Goal: Task Accomplishment & Management: Manage account settings

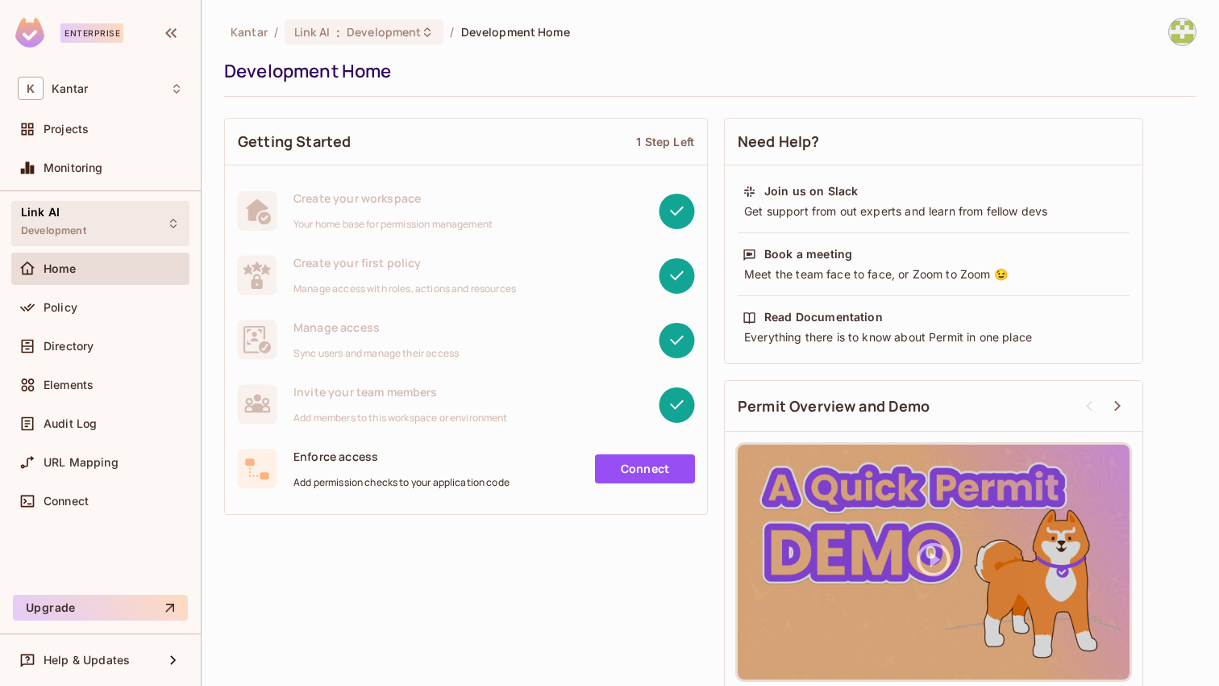
click at [157, 230] on div "Link AI Development" at bounding box center [100, 223] width 178 height 44
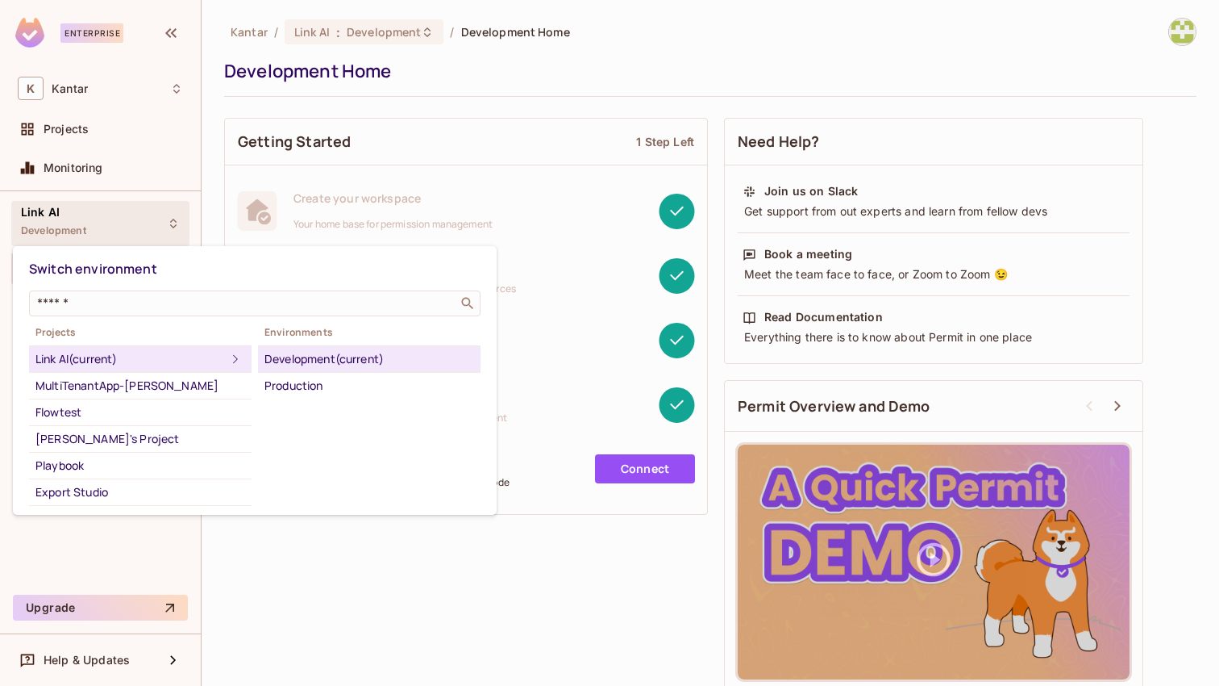
click at [431, 356] on div "Development (current)" at bounding box center [370, 358] width 210 height 19
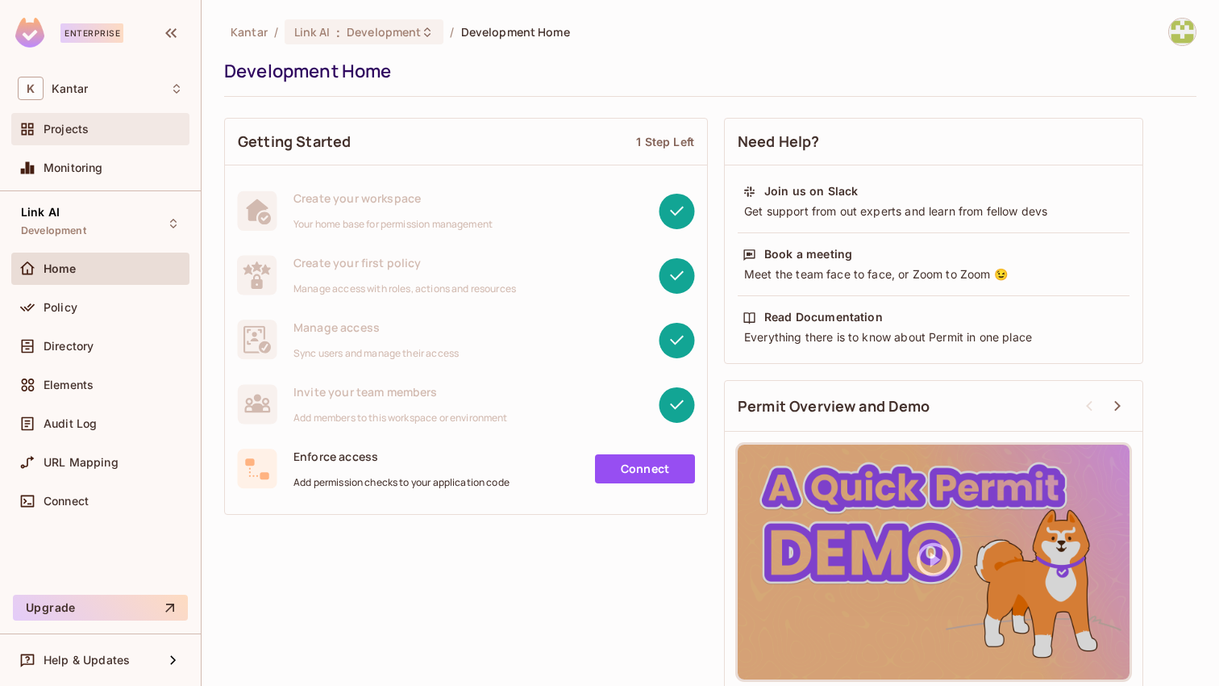
click at [107, 131] on div "Projects" at bounding box center [114, 129] width 140 height 13
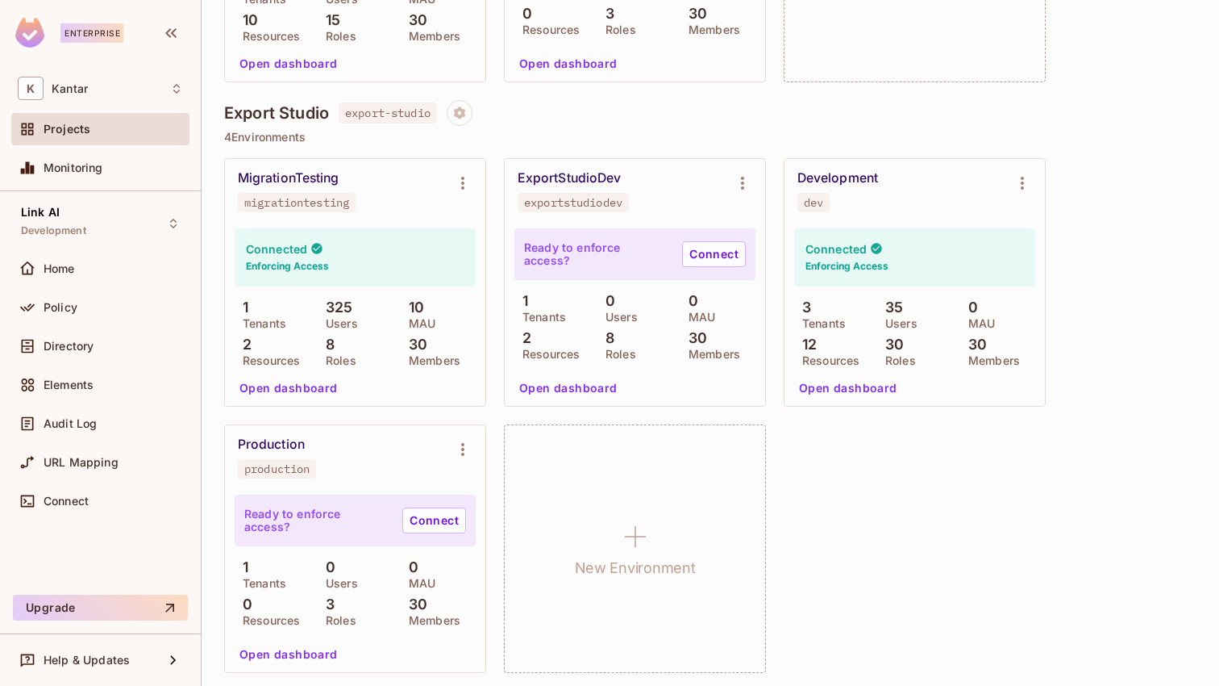
scroll to position [1629, 0]
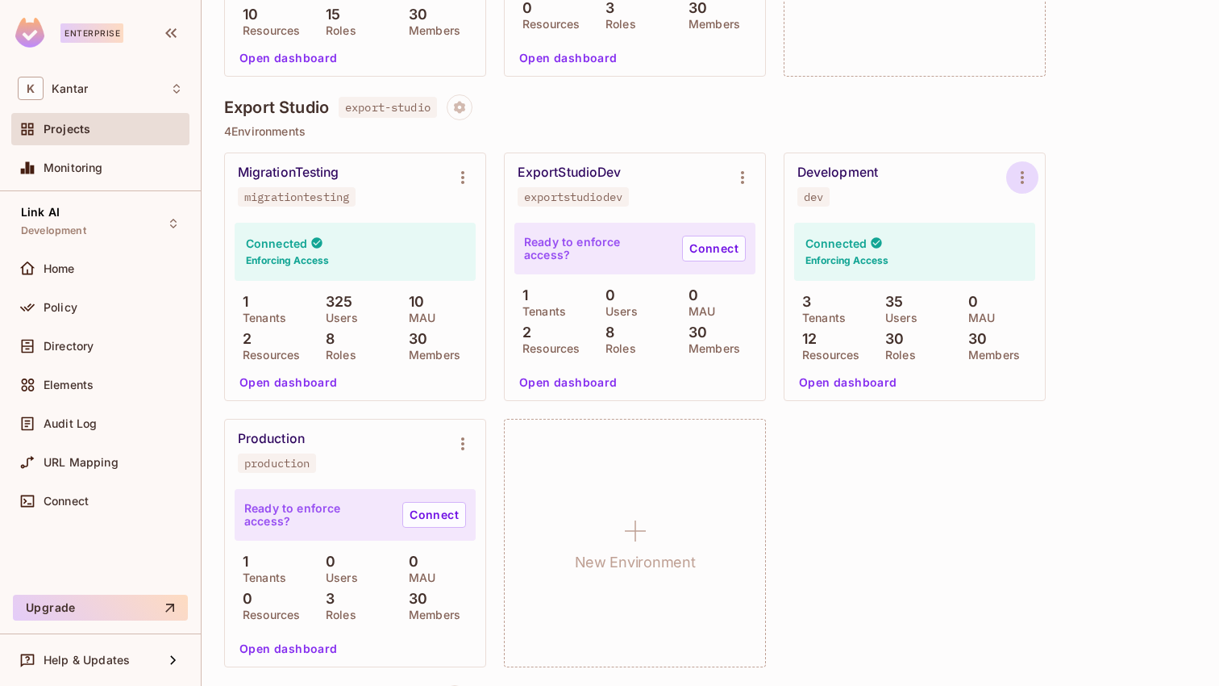
click at [1024, 177] on icon "Environment settings" at bounding box center [1022, 177] width 19 height 19
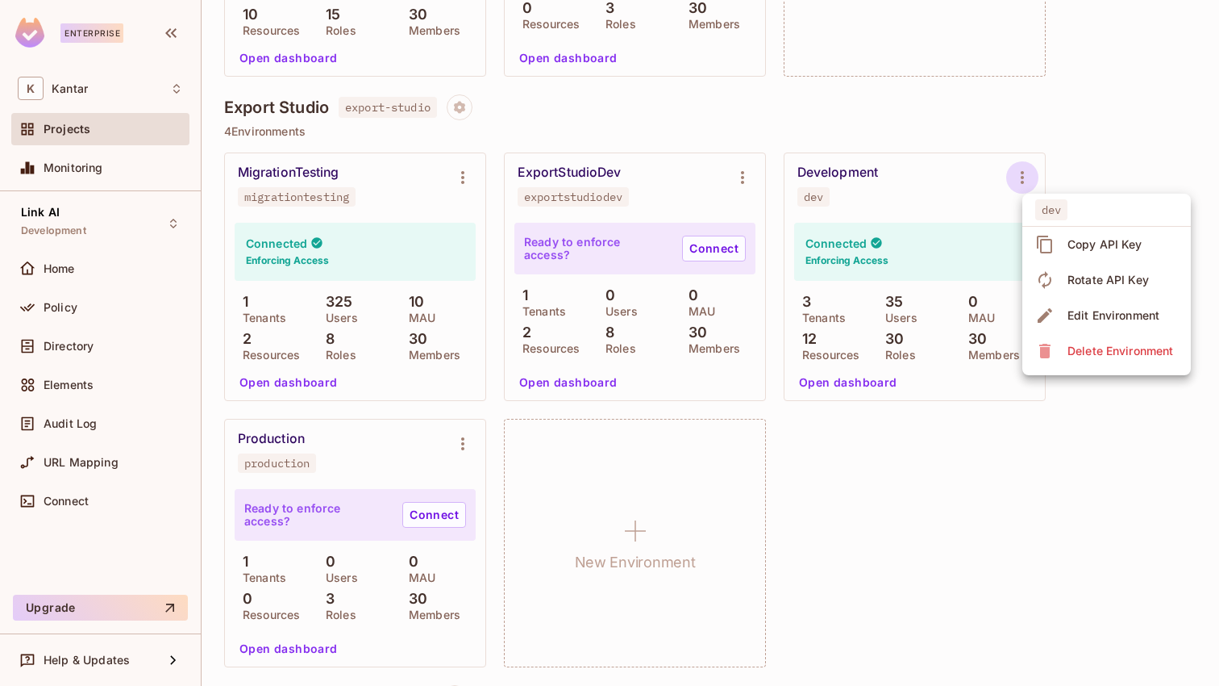
click at [994, 177] on div at bounding box center [609, 343] width 1219 height 686
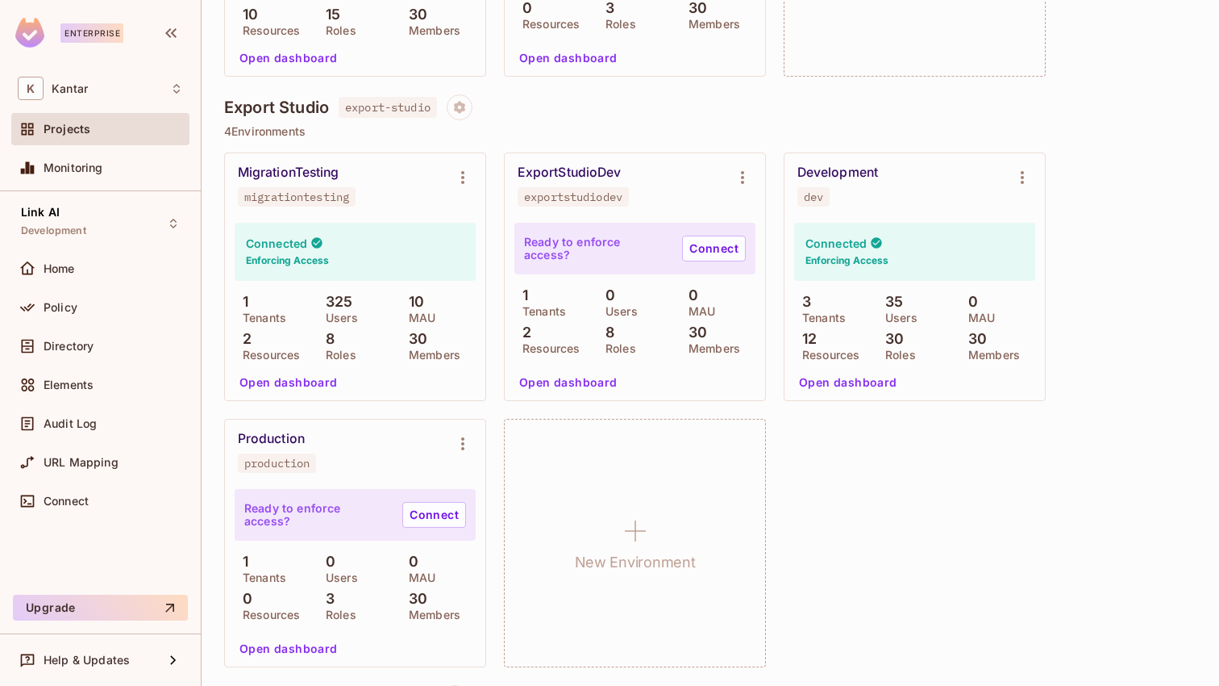
click at [866, 377] on button "Open dashboard" at bounding box center [848, 382] width 111 height 26
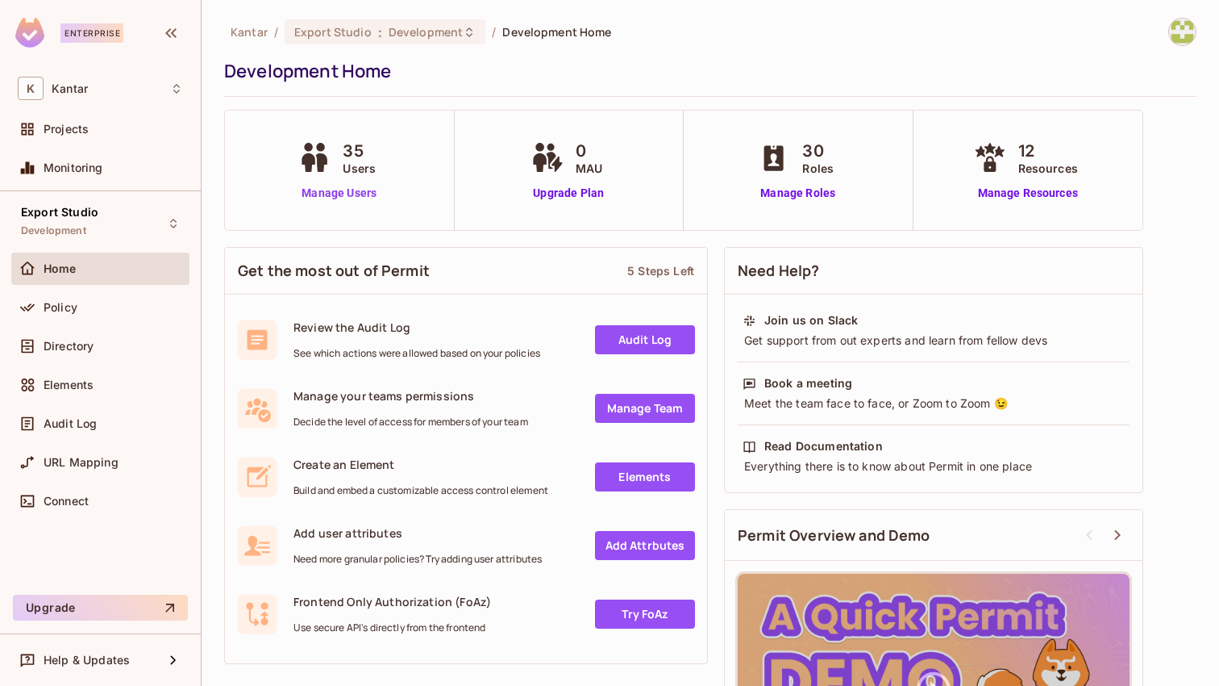
click at [361, 196] on link "Manage Users" at bounding box center [339, 193] width 90 height 17
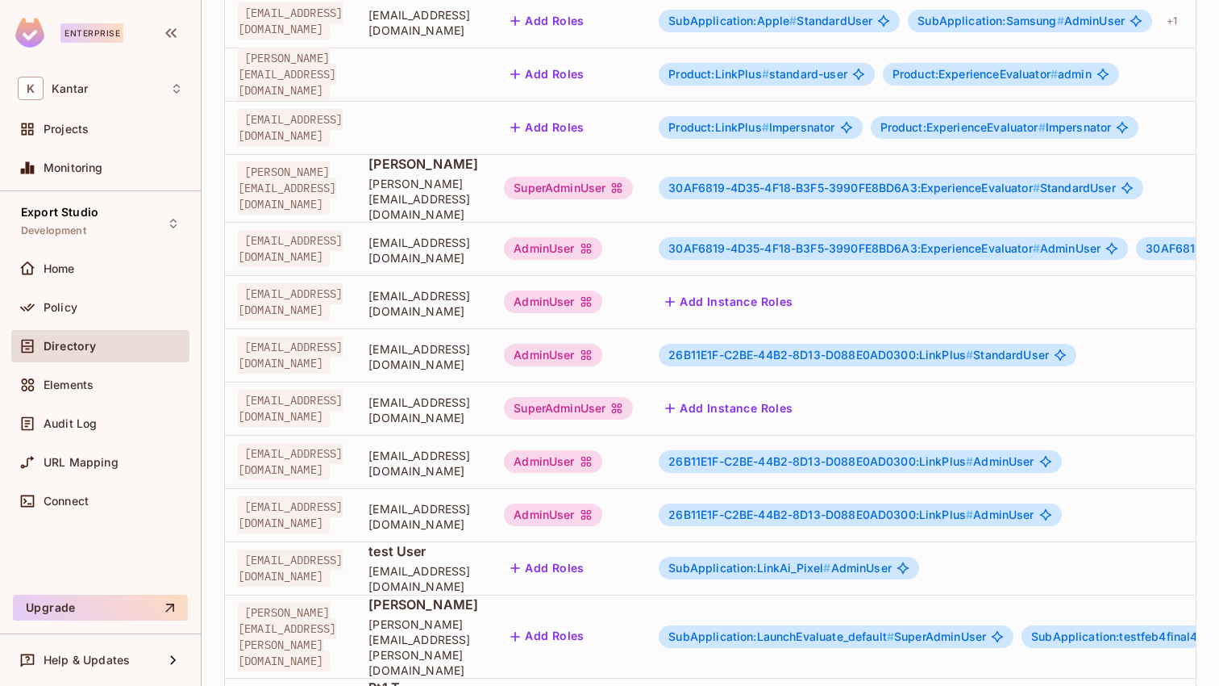
scroll to position [441, 0]
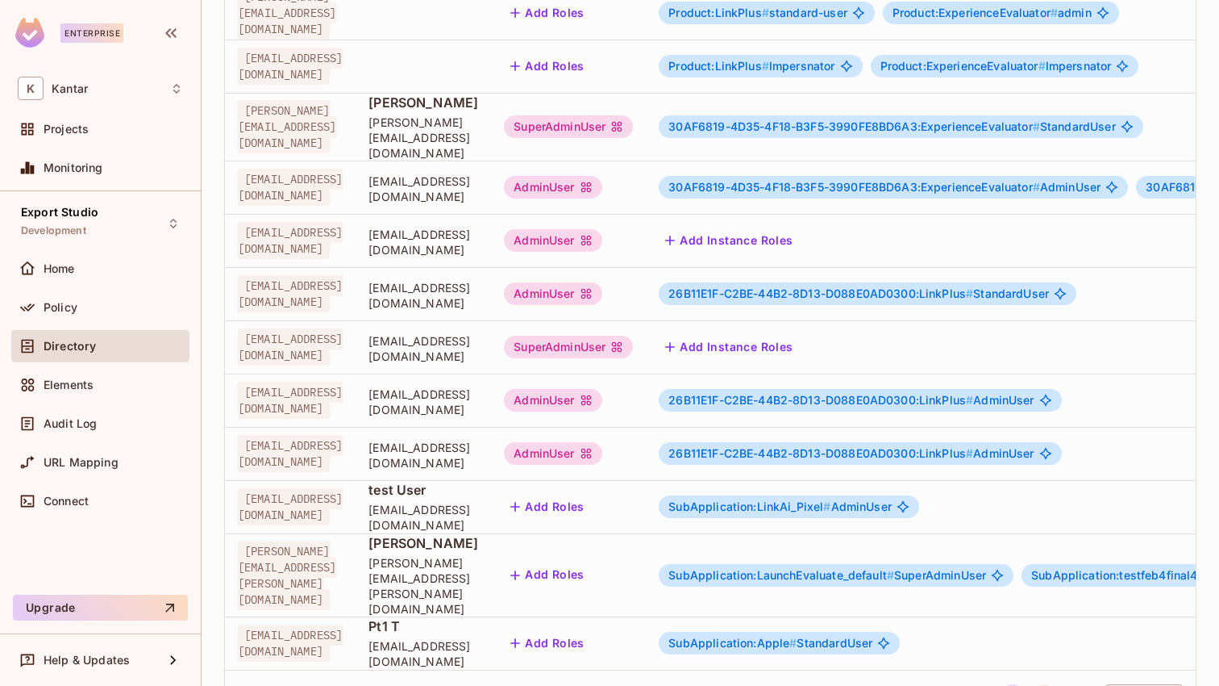
click at [1043, 684] on button "2" at bounding box center [1044, 697] width 26 height 26
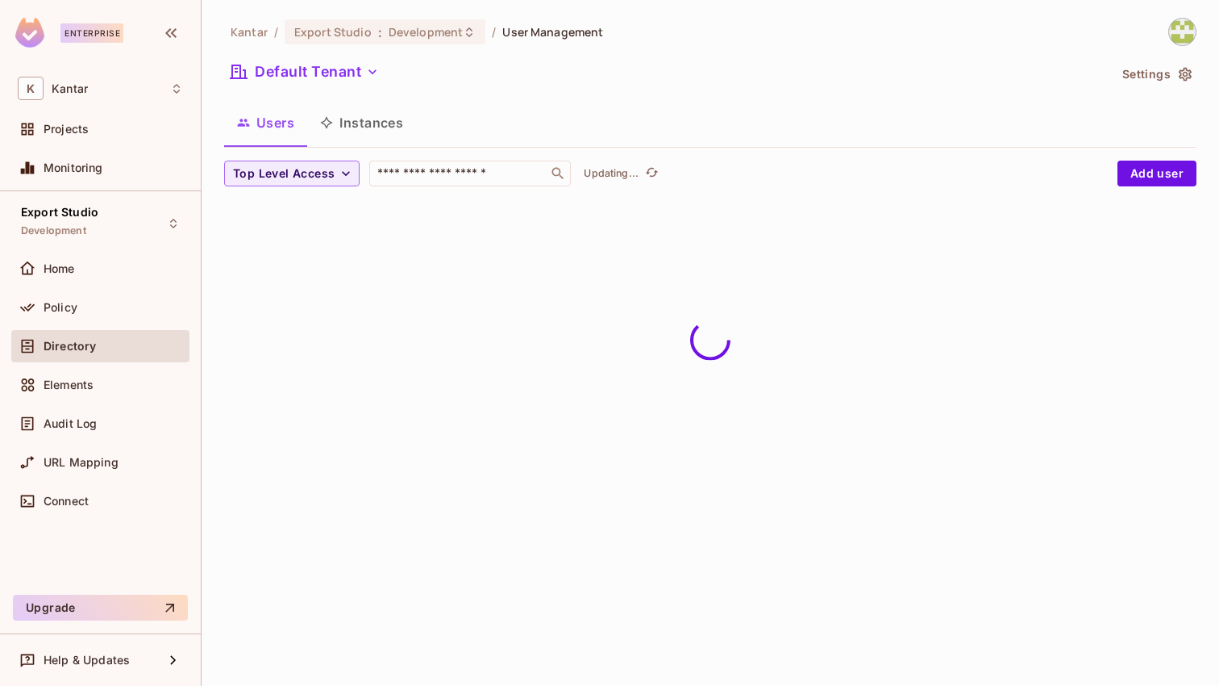
scroll to position [0, 0]
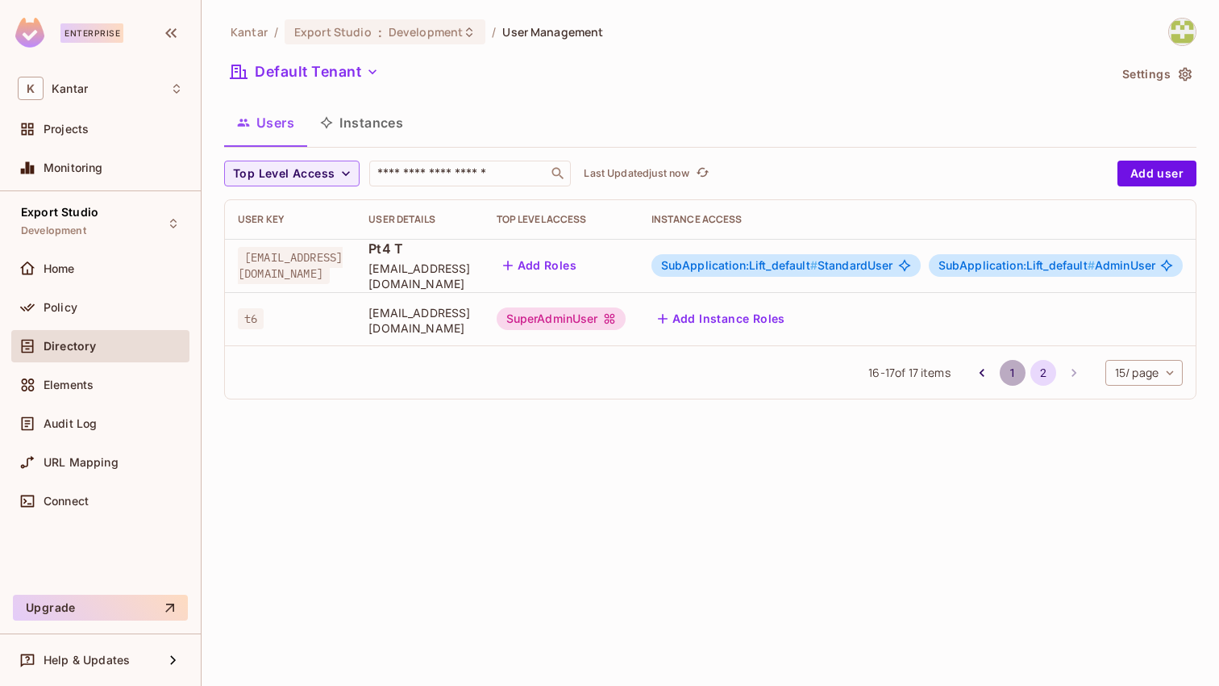
click at [1011, 373] on button "1" at bounding box center [1013, 373] width 26 height 26
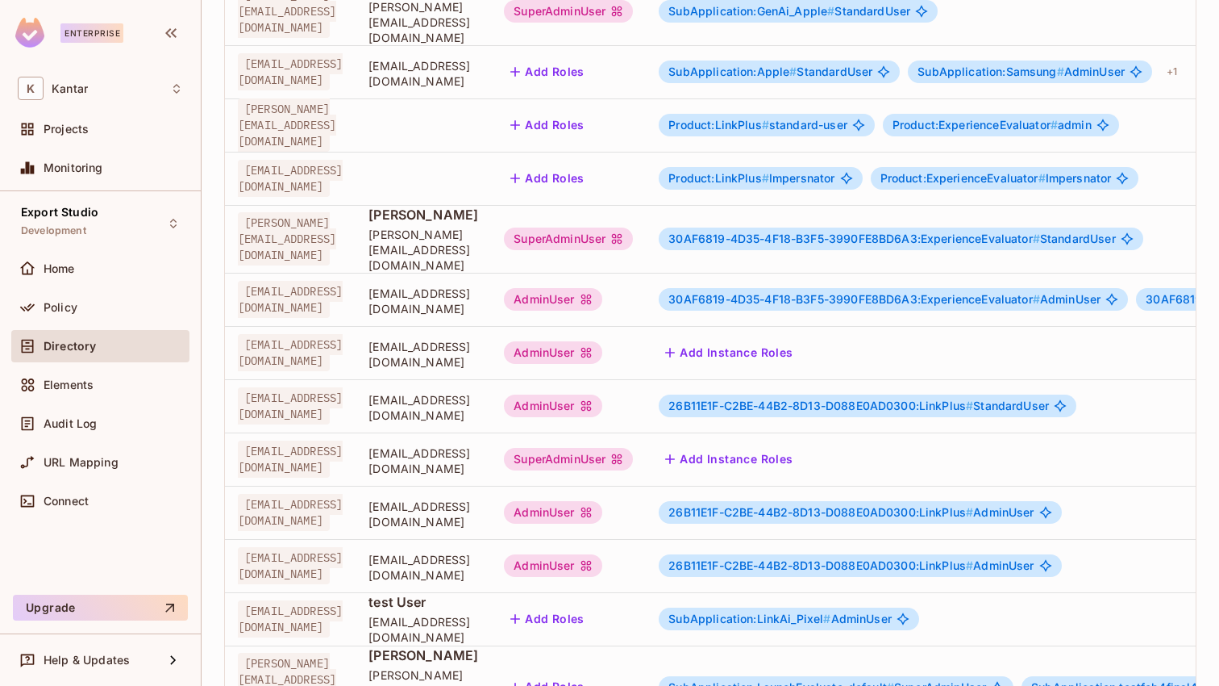
scroll to position [441, 0]
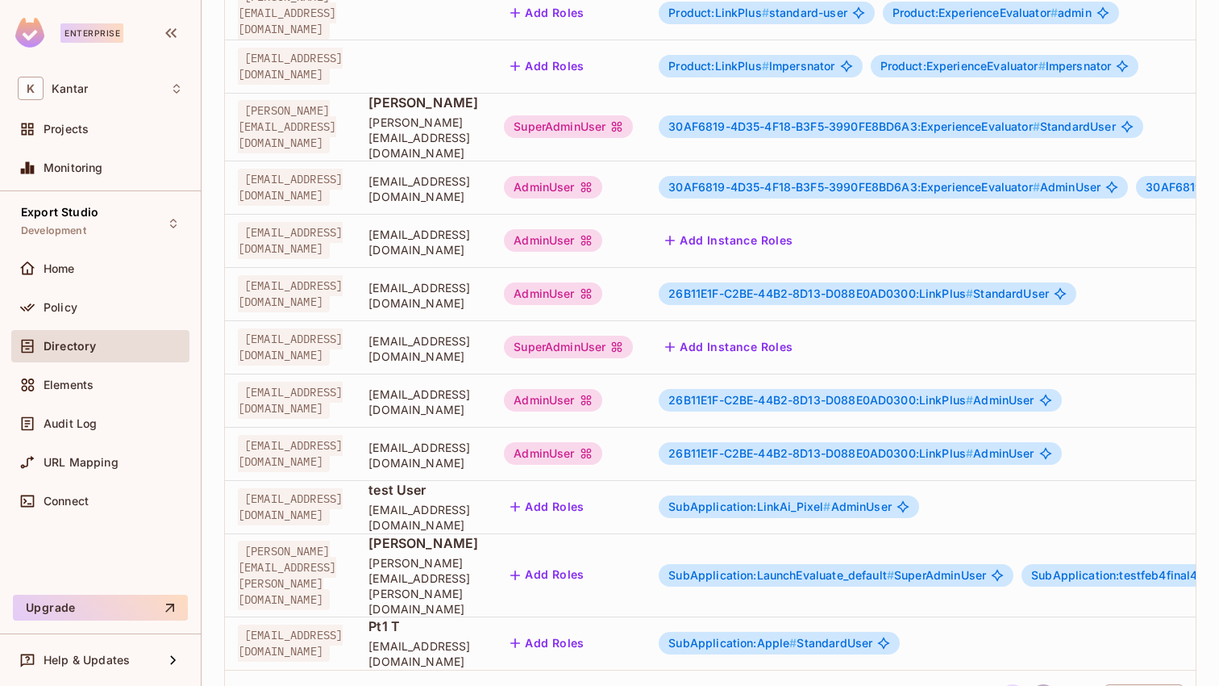
click at [1035, 684] on button "2" at bounding box center [1044, 697] width 26 height 26
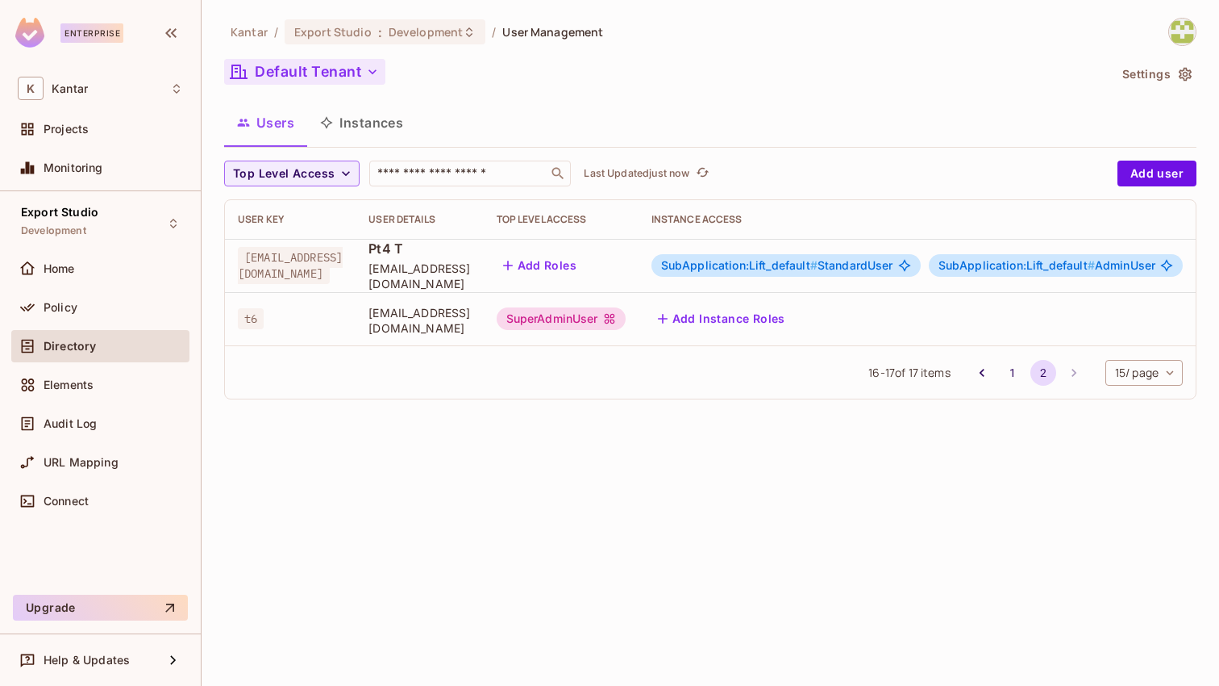
click at [341, 70] on button "Default Tenant" at bounding box center [304, 72] width 161 height 26
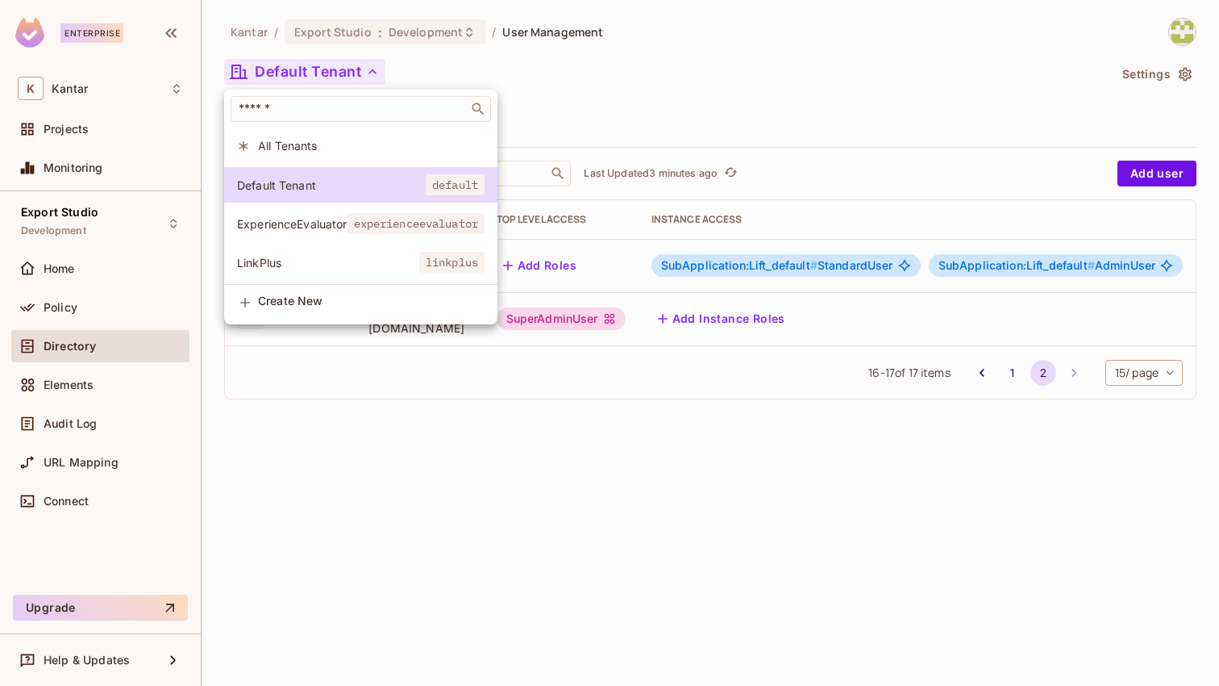
click at [534, 470] on div at bounding box center [609, 343] width 1219 height 686
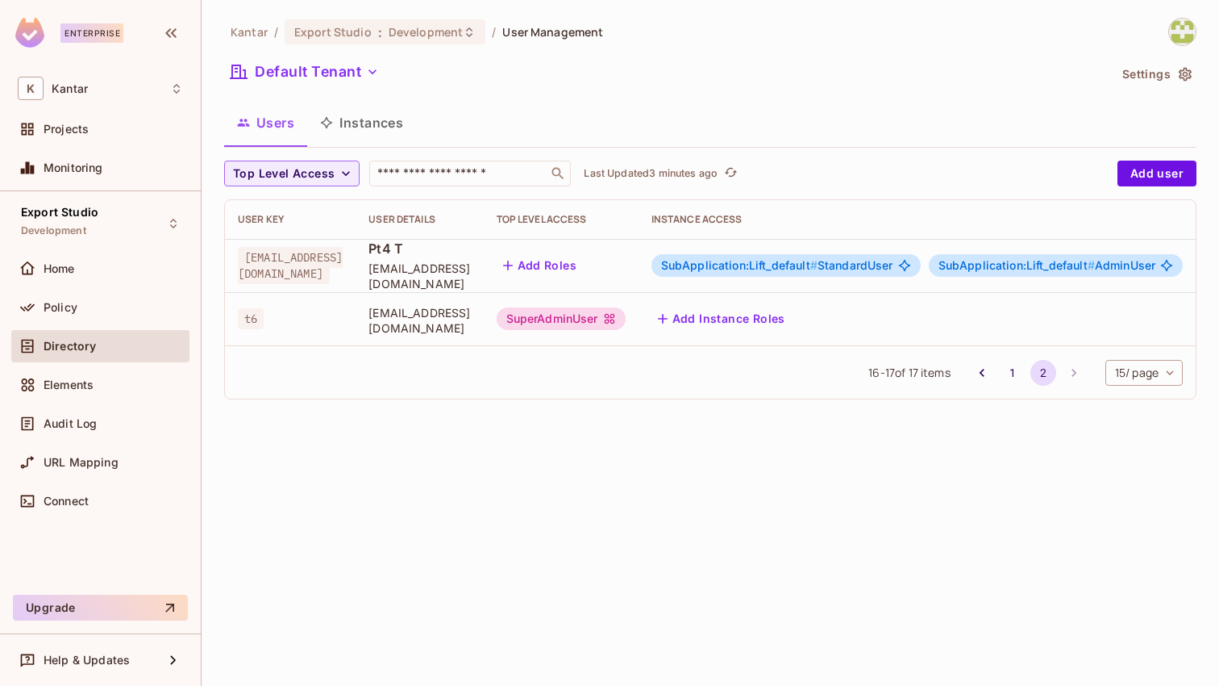
click at [356, 122] on button "Instances" at bounding box center [361, 122] width 109 height 40
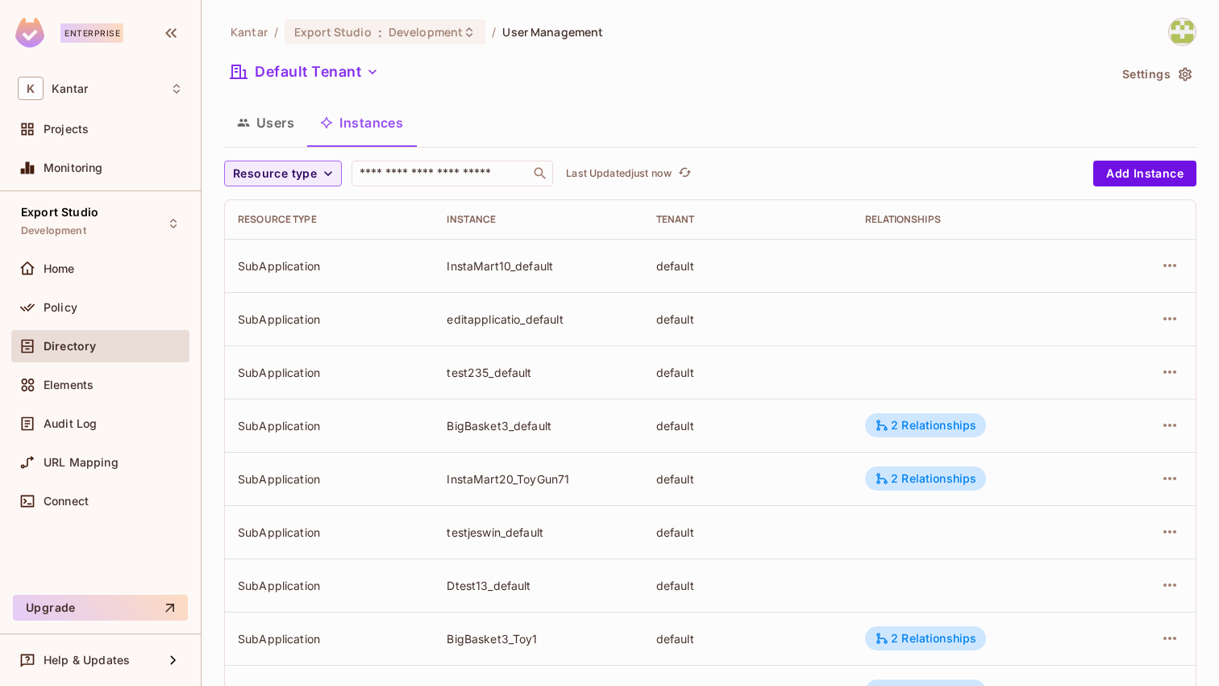
click at [290, 125] on button "Users" at bounding box center [265, 122] width 83 height 40
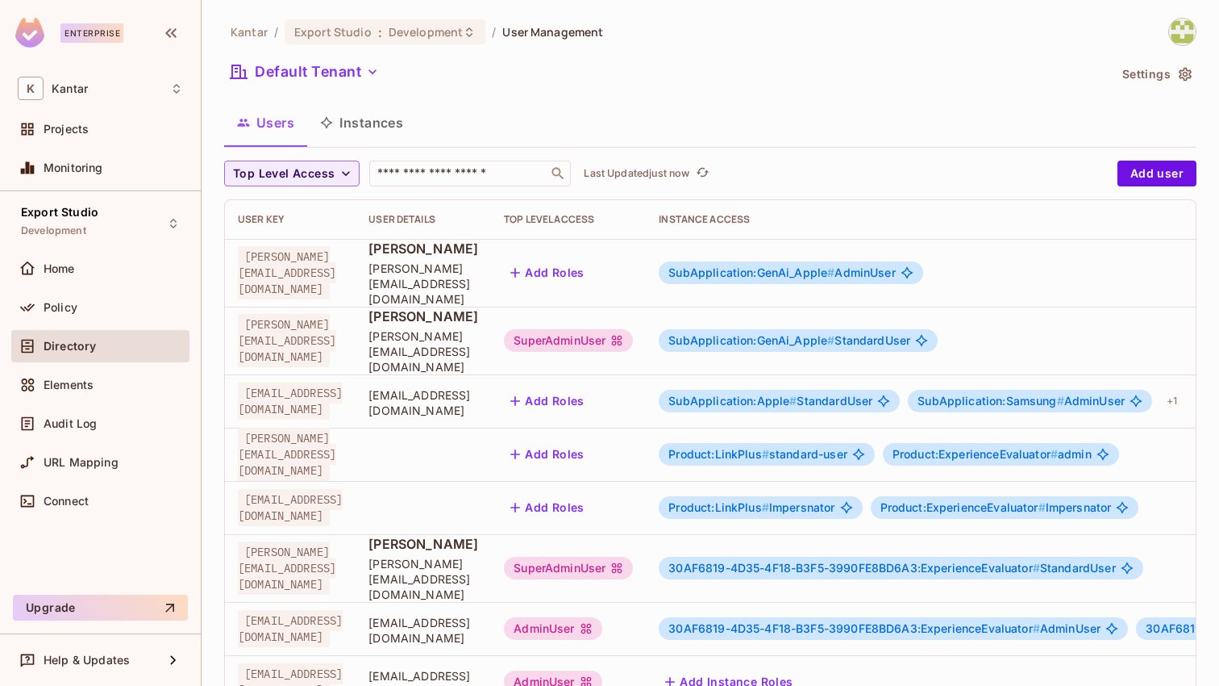
click at [390, 120] on button "Instances" at bounding box center [361, 122] width 109 height 40
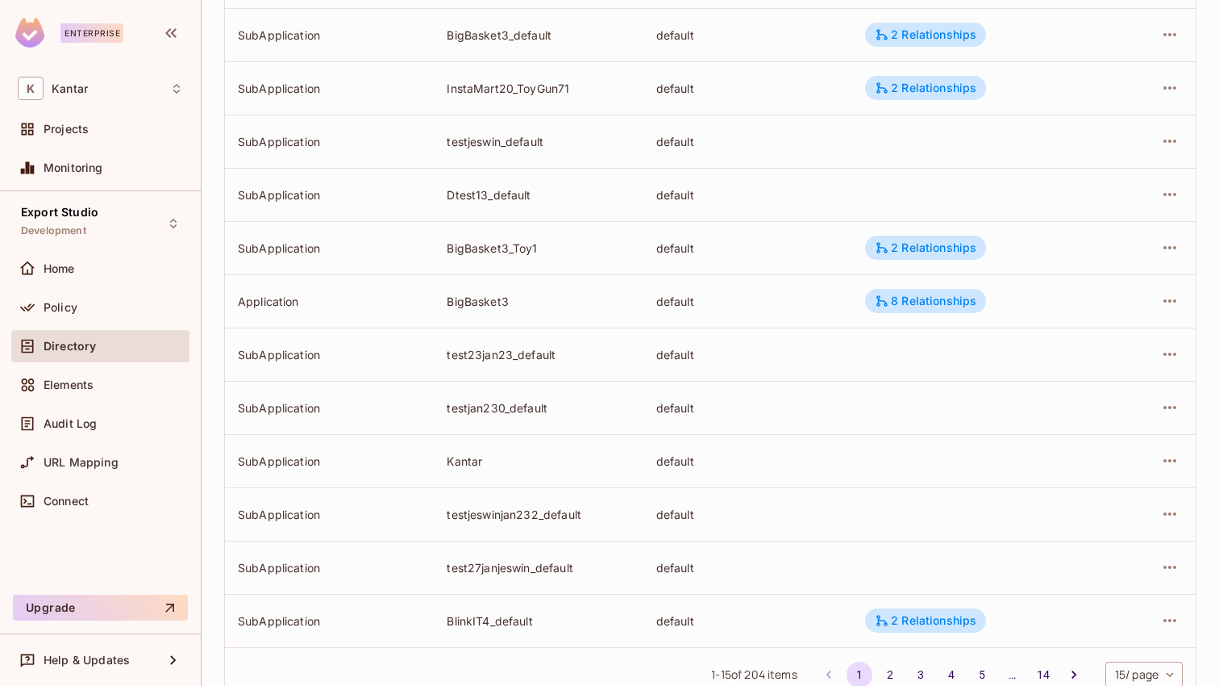
scroll to position [441, 0]
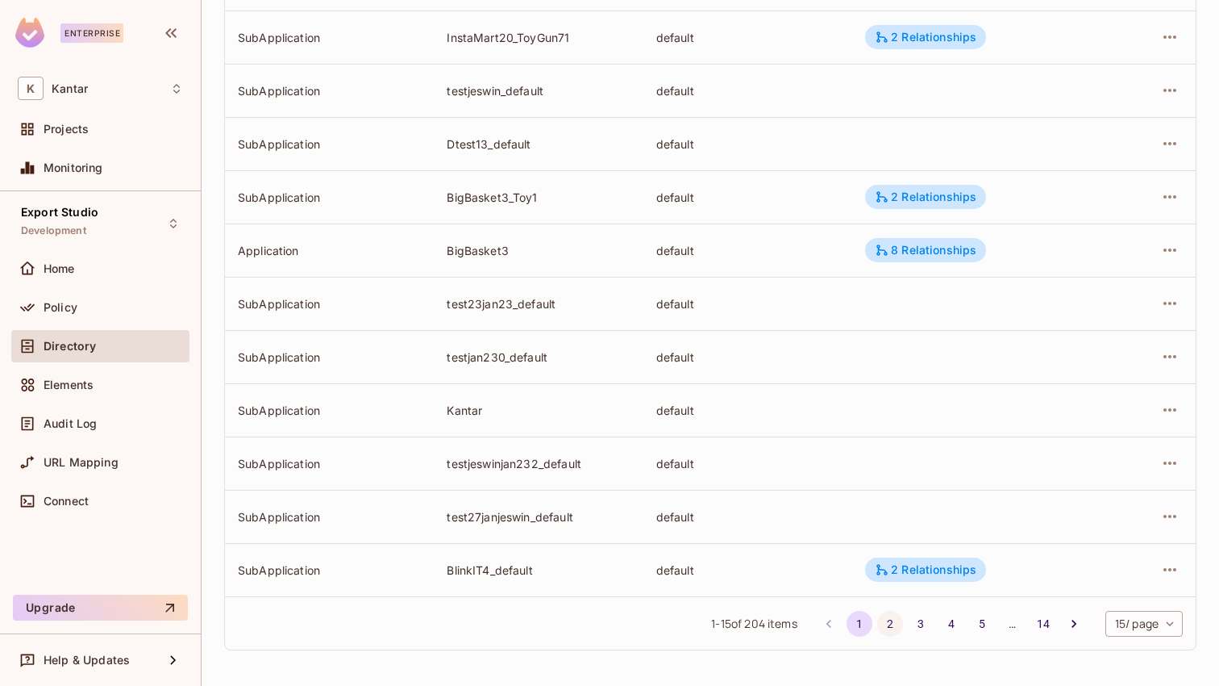
click at [887, 621] on button "2" at bounding box center [891, 624] width 26 height 26
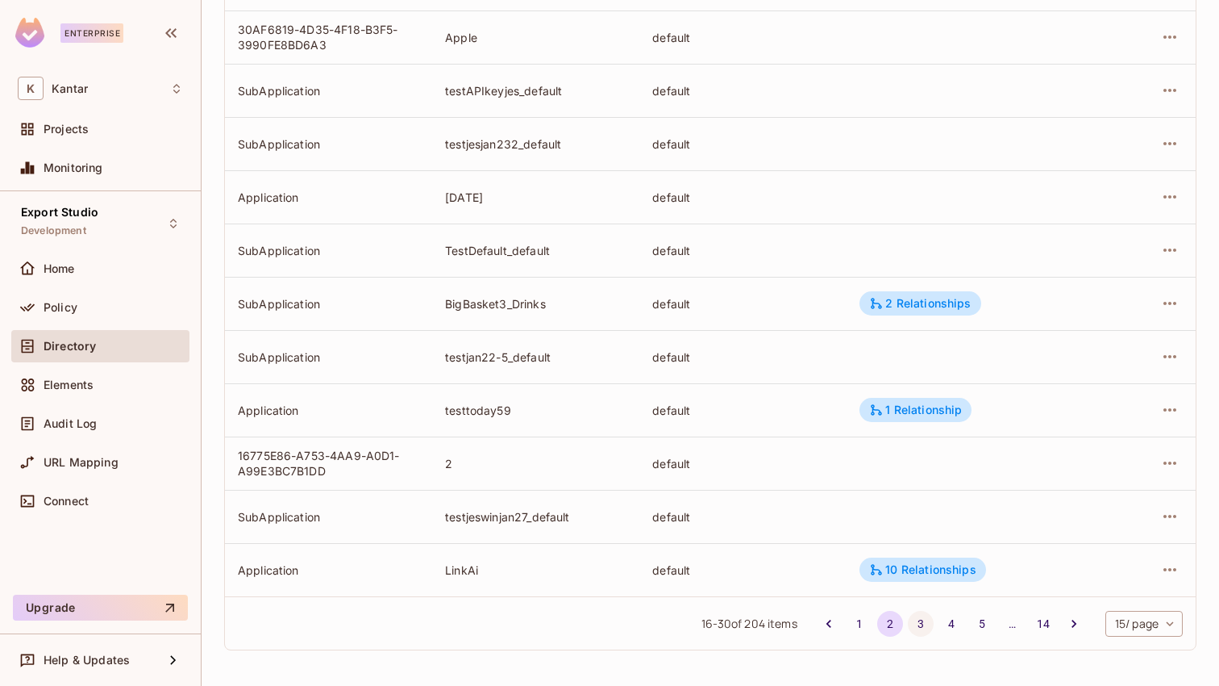
click at [919, 625] on button "3" at bounding box center [921, 624] width 26 height 26
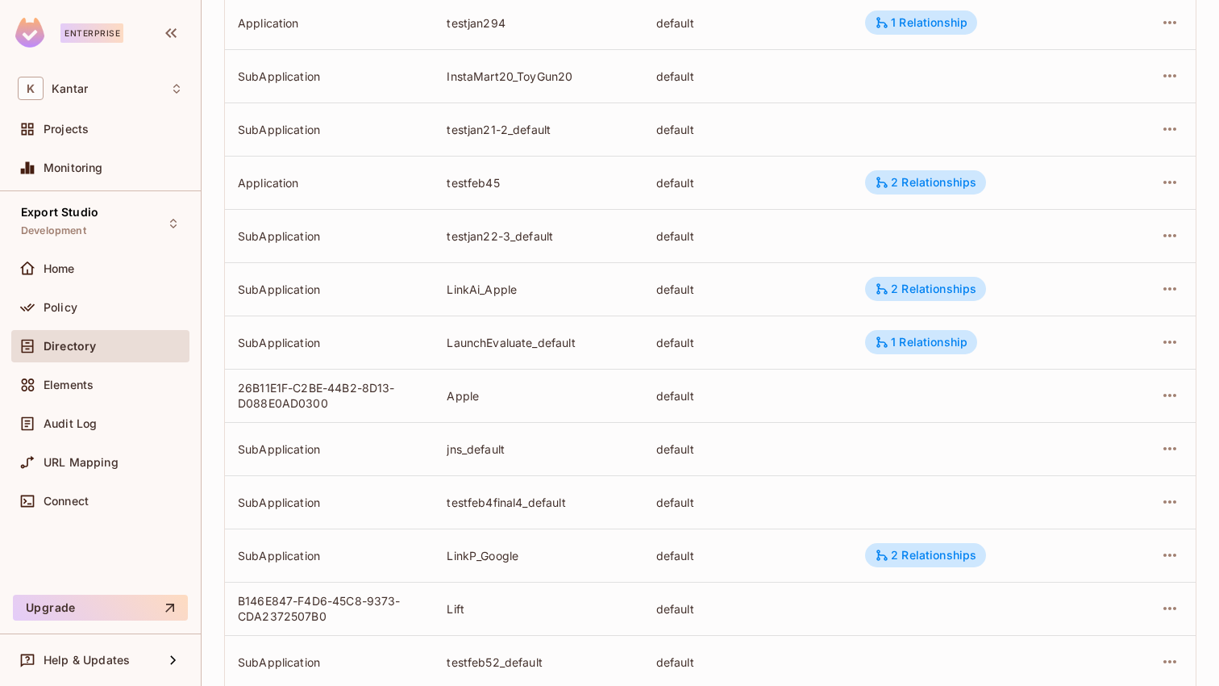
scroll to position [287, 0]
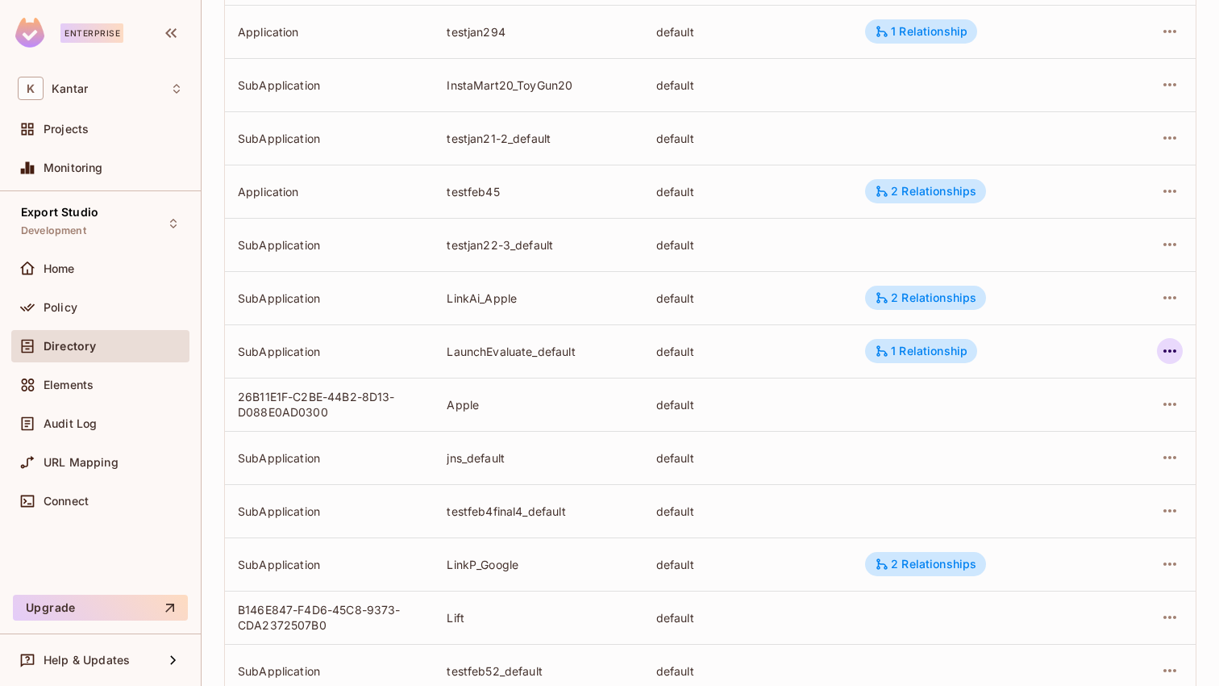
click at [1178, 353] on icon "button" at bounding box center [1170, 350] width 19 height 19
click at [1140, 424] on li "Edit Attributes" at bounding box center [1068, 423] width 202 height 35
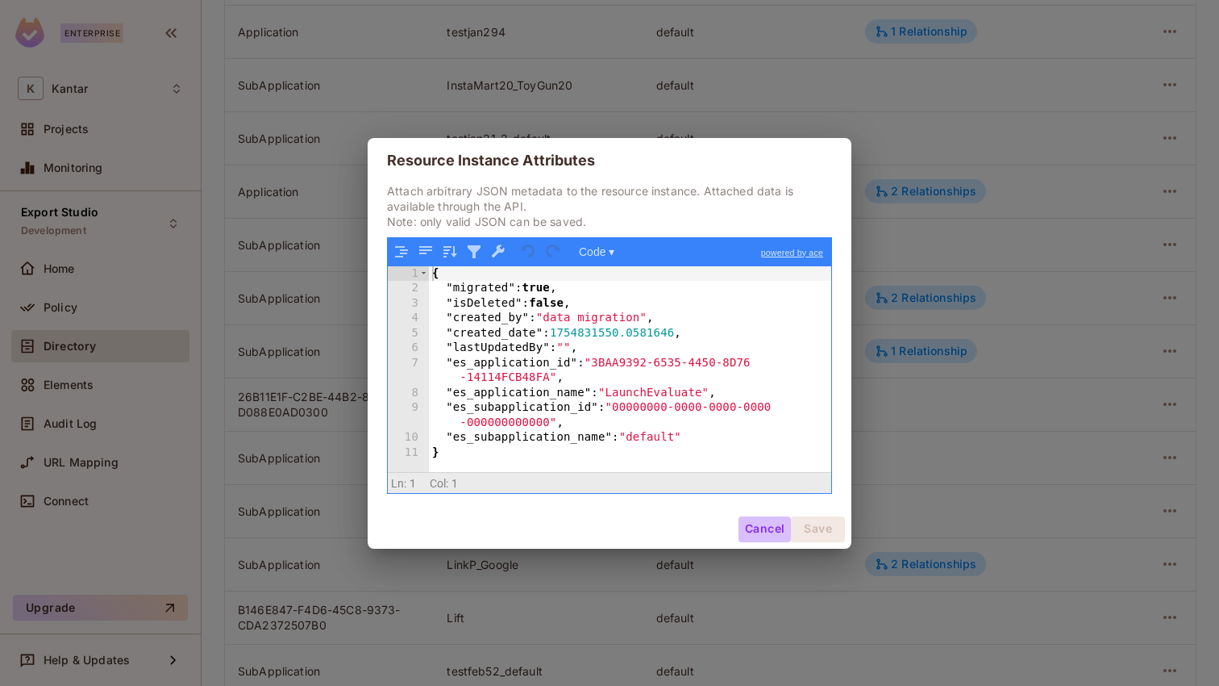
click at [771, 532] on button "Cancel" at bounding box center [765, 529] width 52 height 26
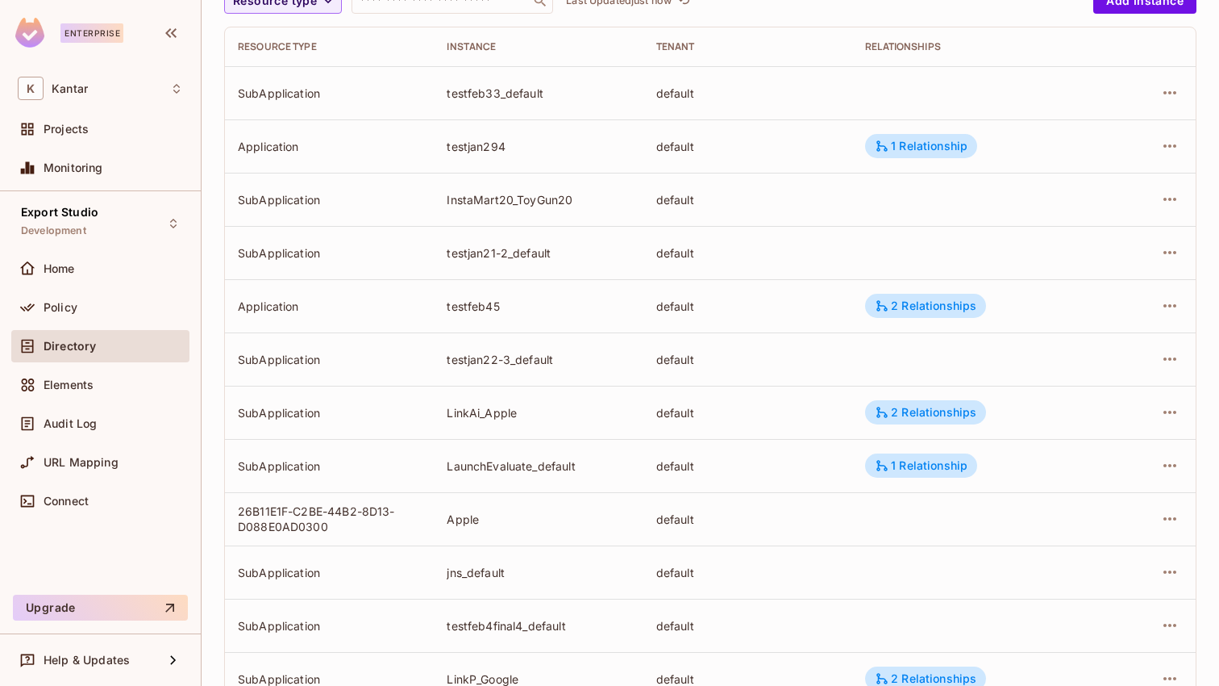
scroll to position [0, 0]
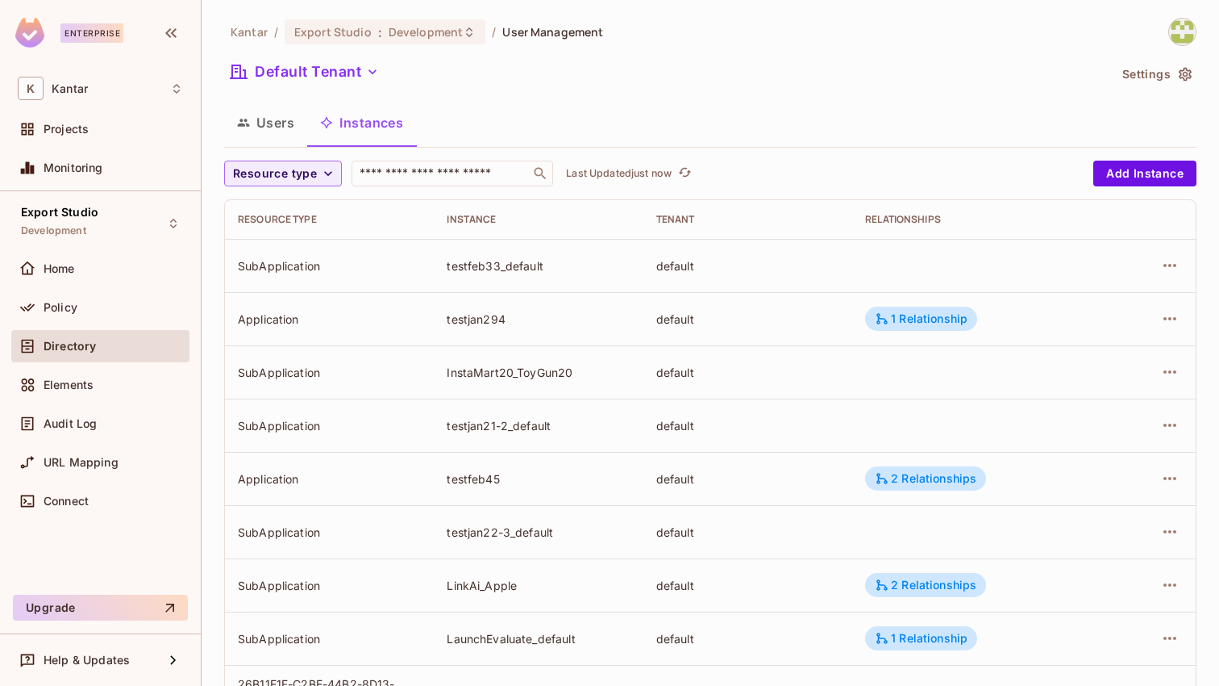
click at [282, 135] on button "Users" at bounding box center [265, 122] width 83 height 40
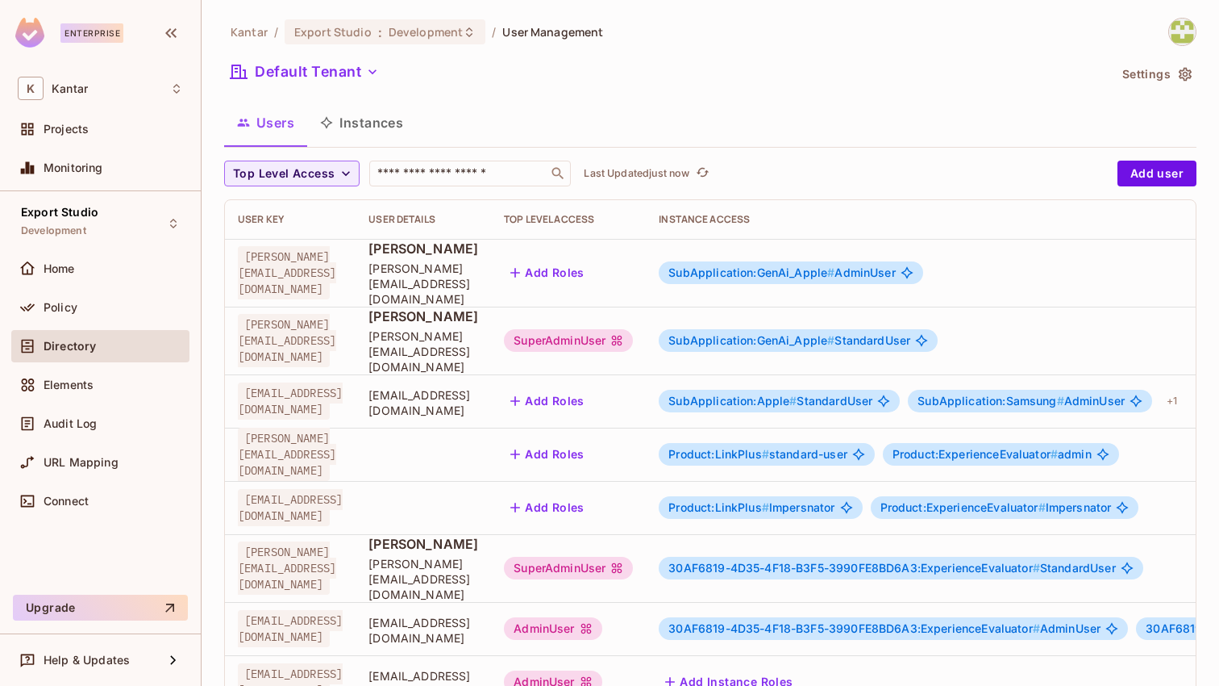
click at [278, 123] on button "Users" at bounding box center [265, 122] width 83 height 40
click at [416, 173] on input "text" at bounding box center [458, 173] width 169 height 16
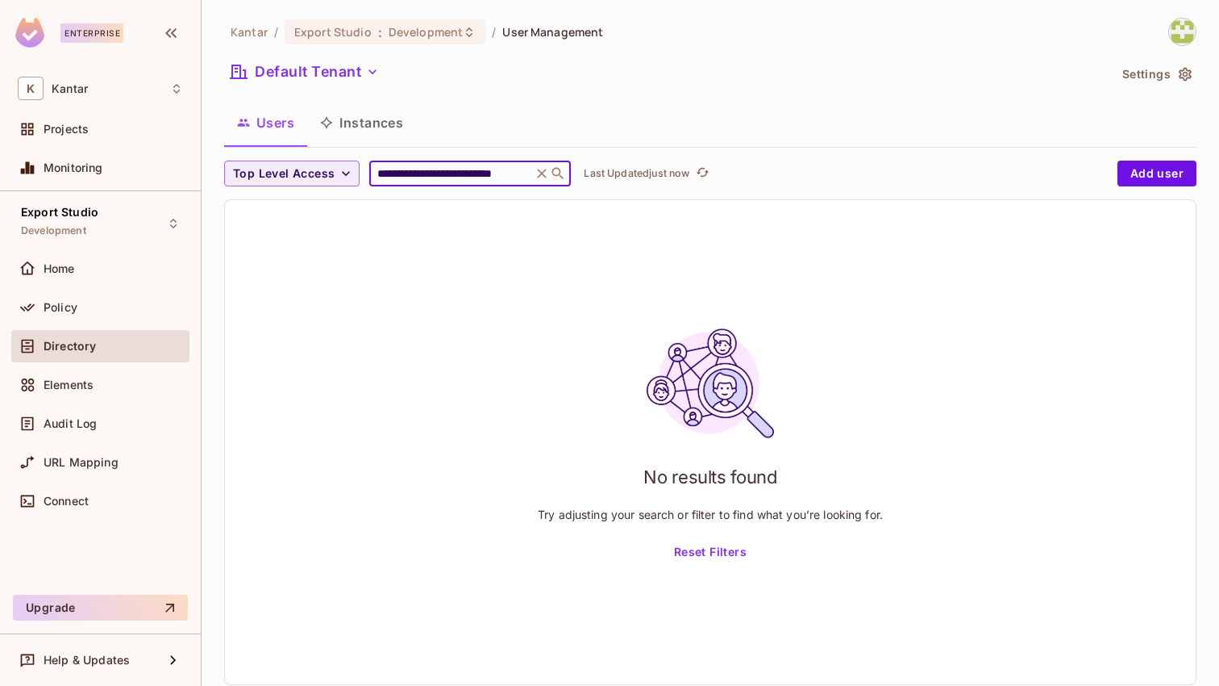
scroll to position [0, 15]
type input "**********"
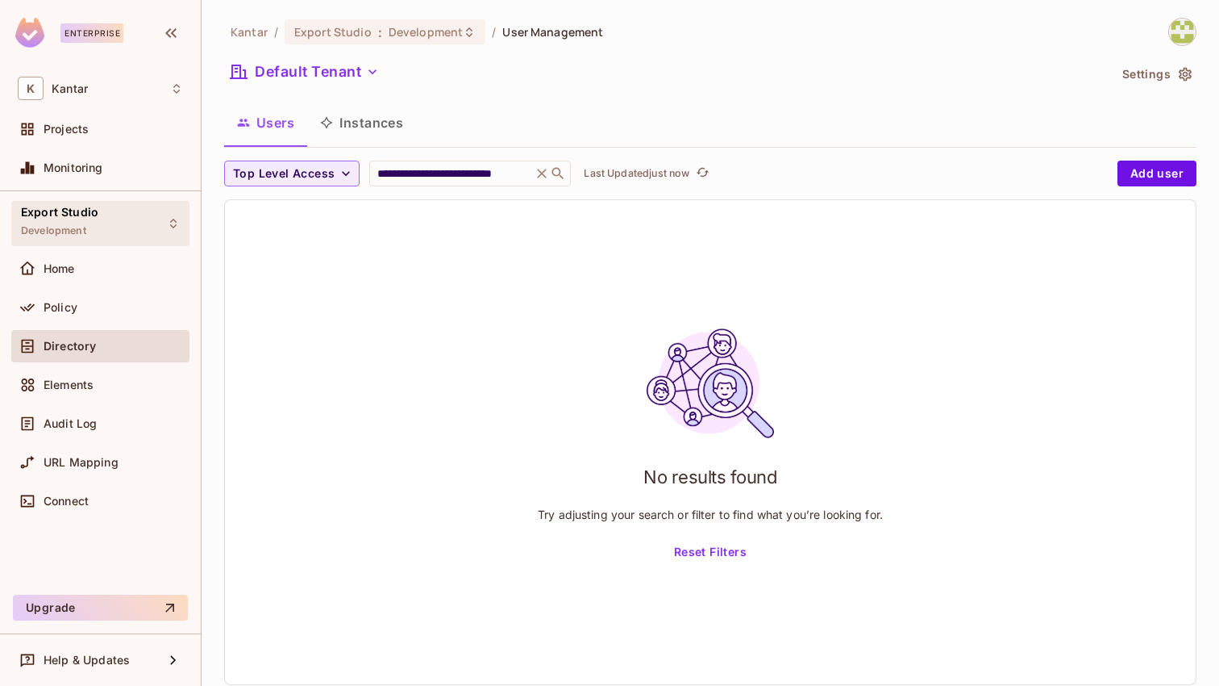
click at [148, 220] on div "Export Studio Development" at bounding box center [100, 223] width 178 height 44
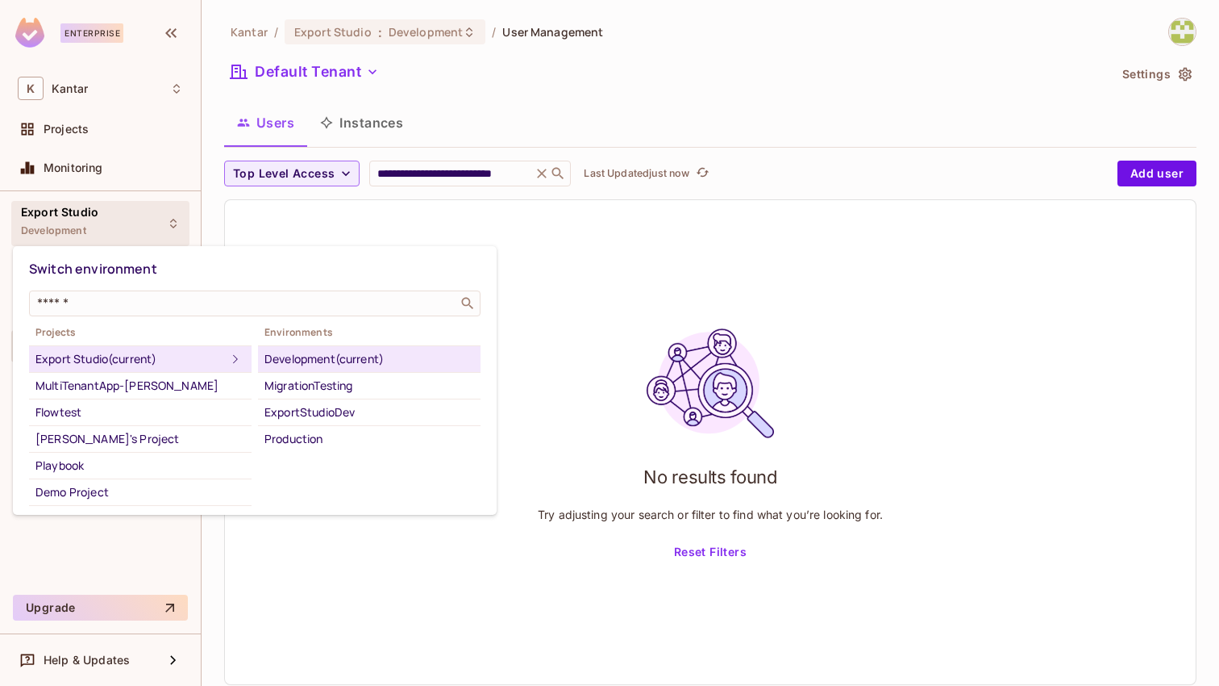
click at [75, 84] on div at bounding box center [609, 343] width 1219 height 686
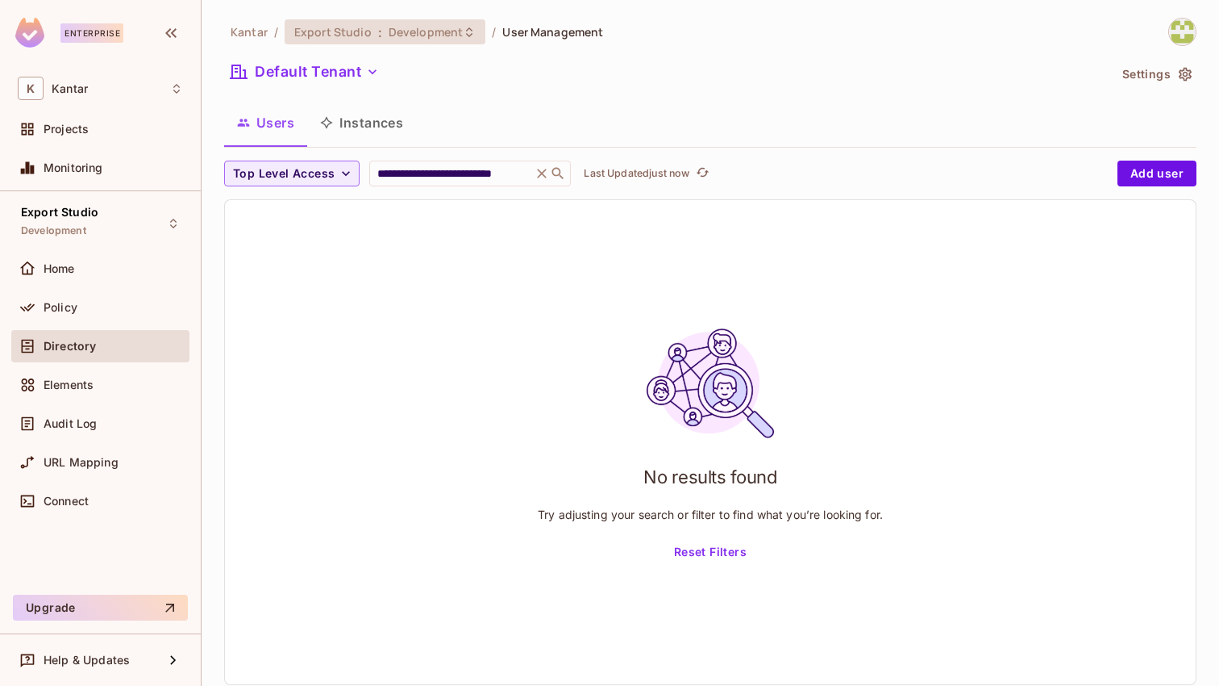
click at [457, 35] on span "Development" at bounding box center [426, 31] width 74 height 15
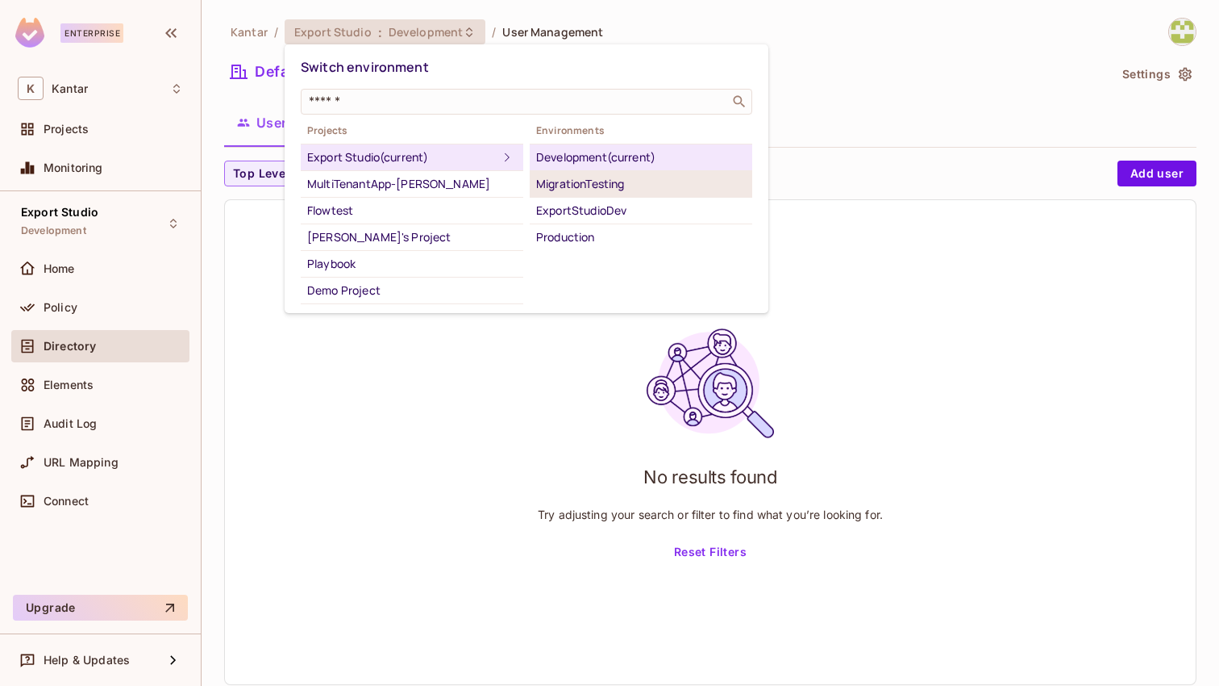
click at [570, 178] on div "MigrationTesting" at bounding box center [641, 183] width 210 height 19
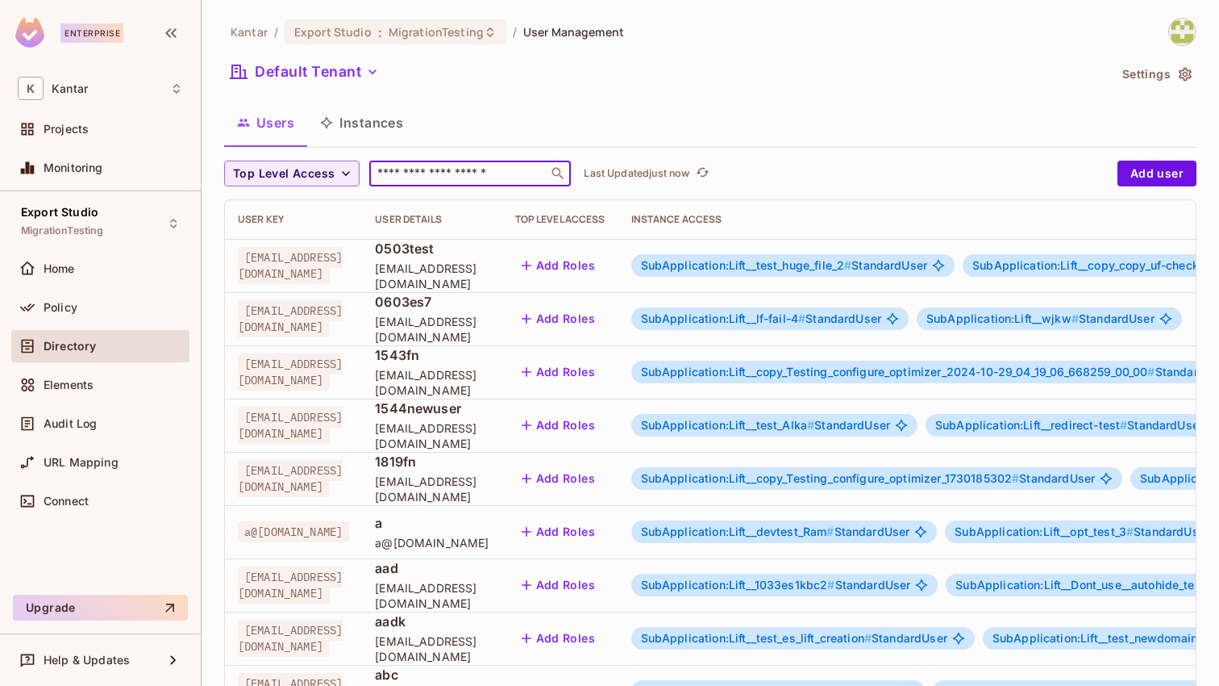
click at [511, 173] on input "text" at bounding box center [458, 173] width 169 height 16
paste input "**********"
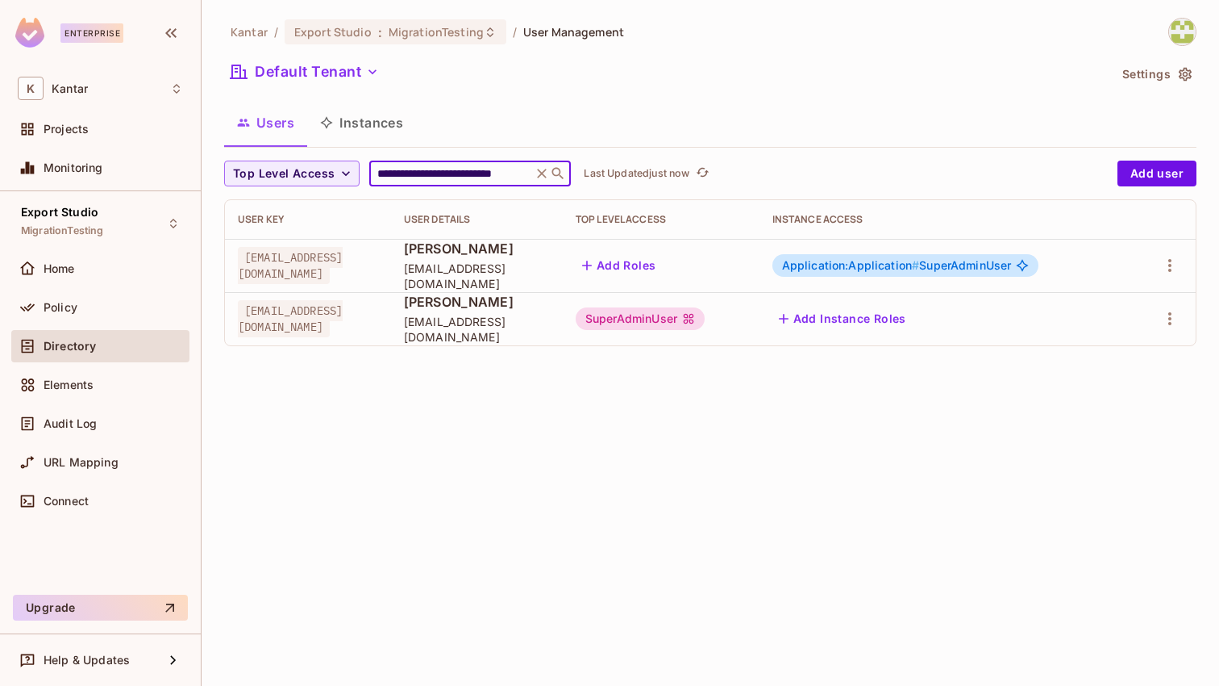
type input "**********"
click at [663, 269] on button "Add Roles" at bounding box center [619, 265] width 87 height 26
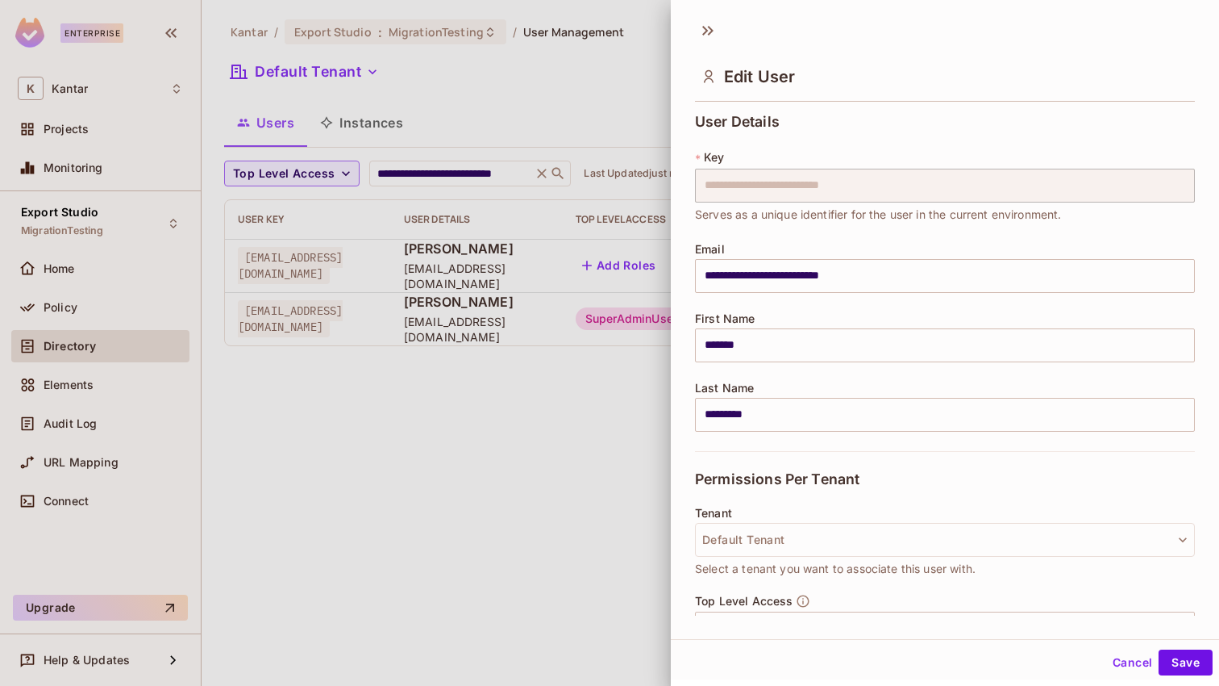
click at [598, 448] on div at bounding box center [609, 343] width 1219 height 686
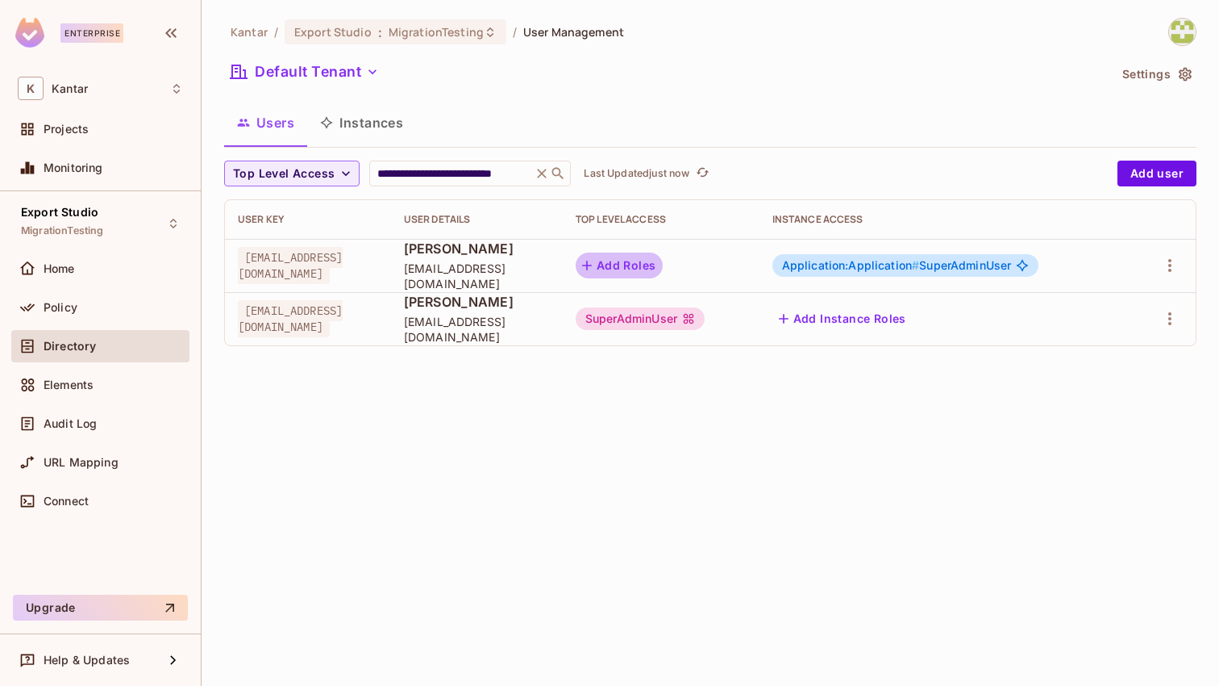
click at [663, 263] on button "Add Roles" at bounding box center [619, 265] width 87 height 26
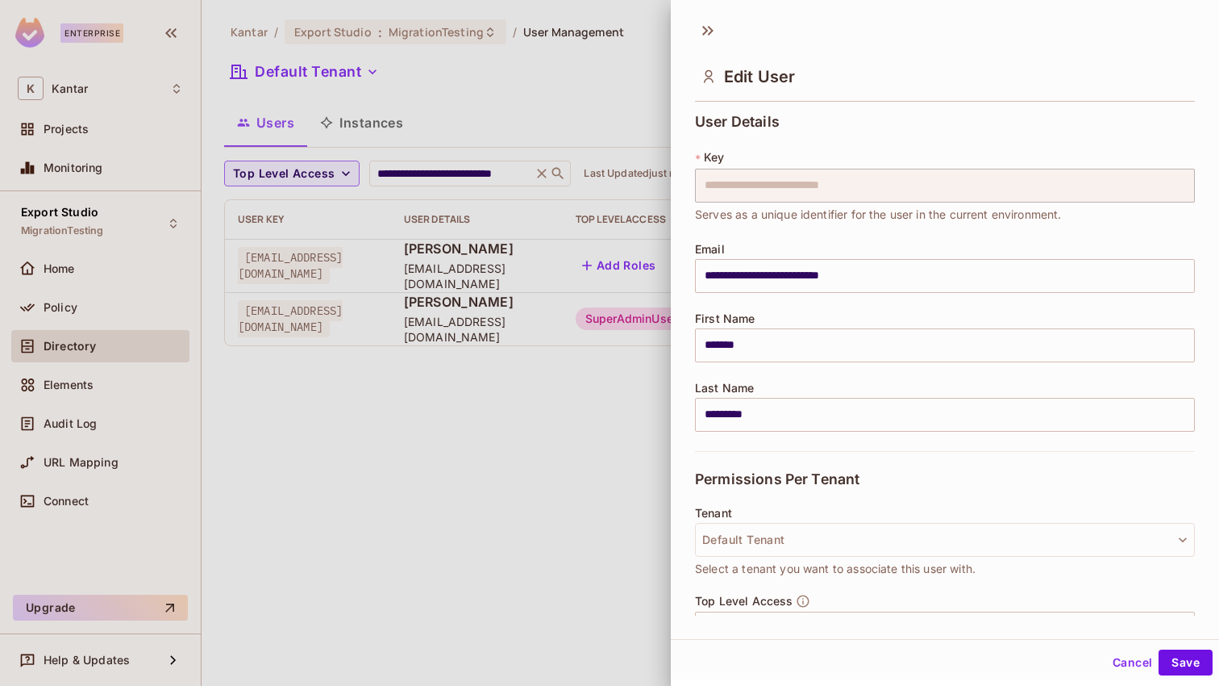
click at [589, 378] on div at bounding box center [609, 343] width 1219 height 686
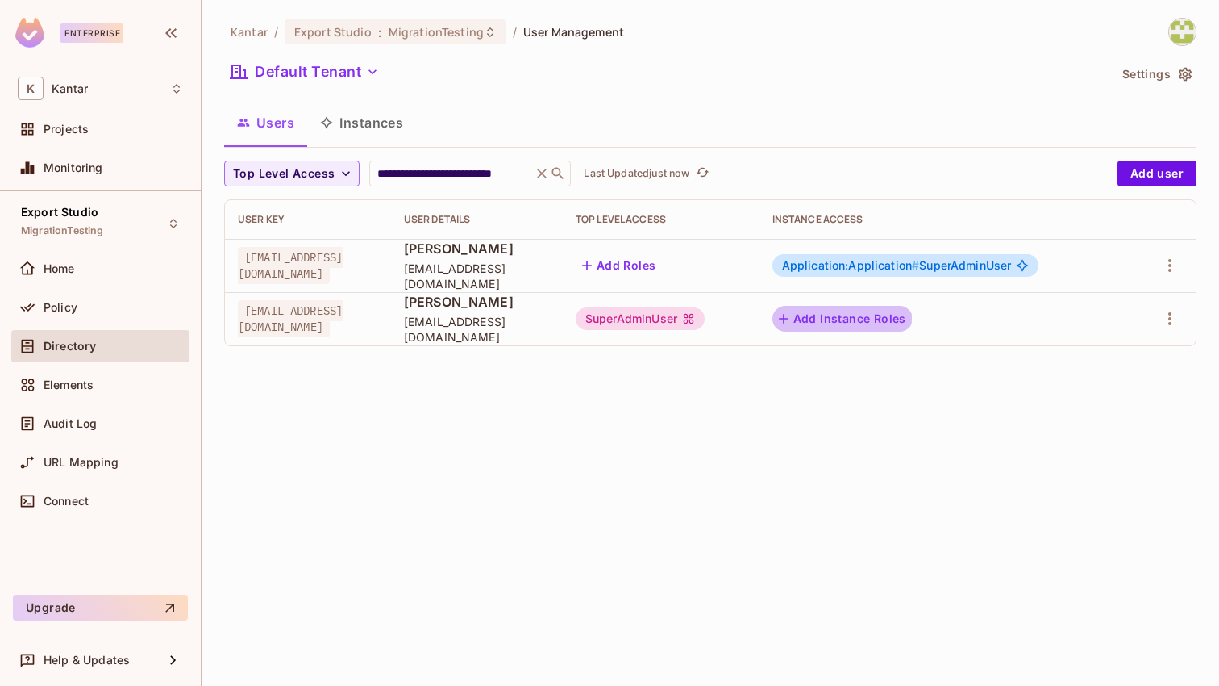
click at [901, 318] on button "Add Instance Roles" at bounding box center [843, 319] width 140 height 26
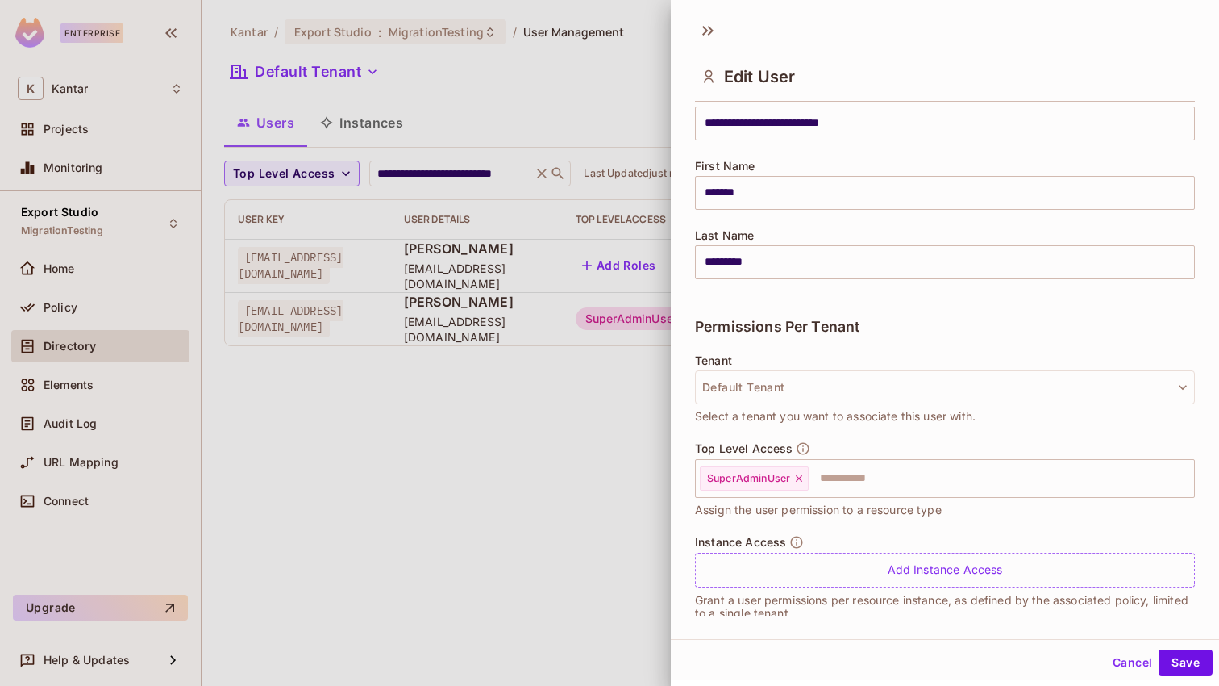
scroll to position [173, 0]
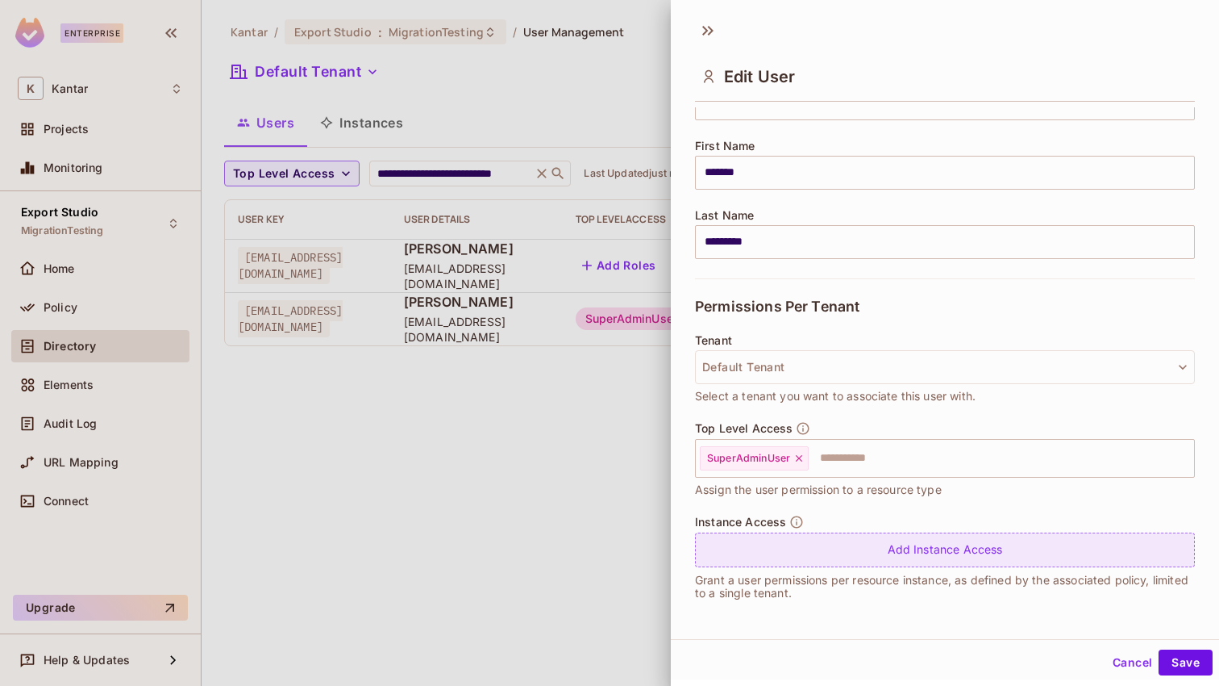
click at [946, 549] on div "Add Instance Access" at bounding box center [945, 549] width 500 height 35
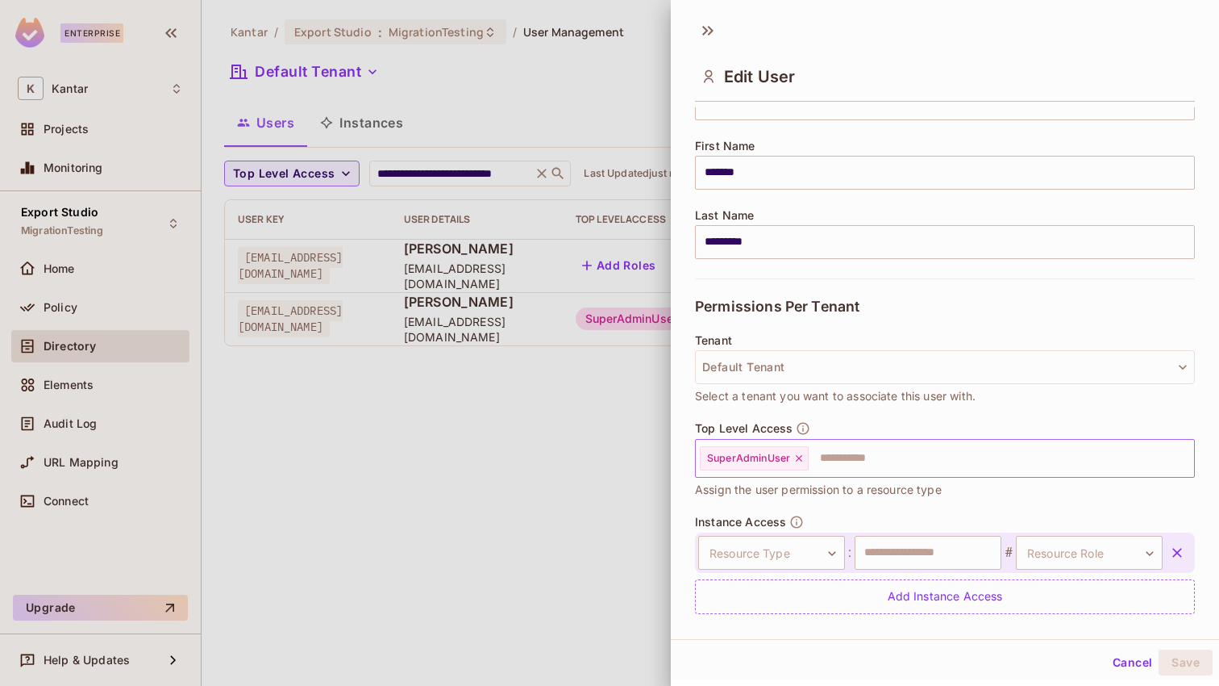
scroll to position [219, 0]
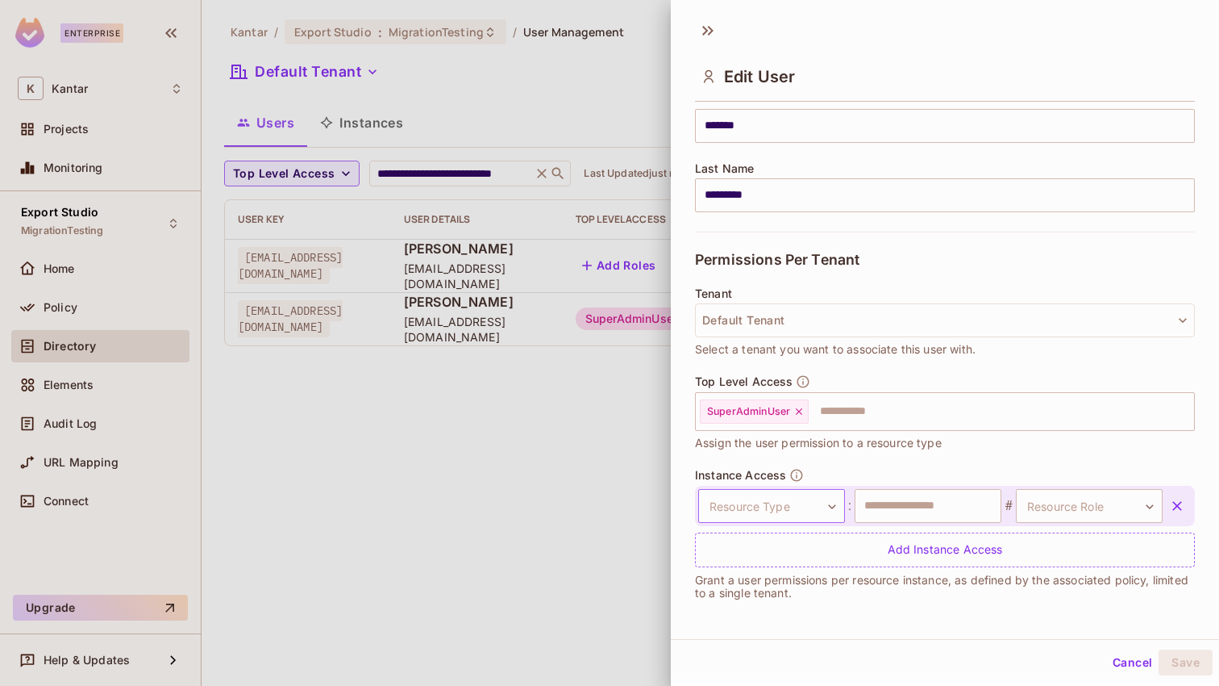
click at [811, 502] on body "**********" at bounding box center [609, 343] width 1219 height 686
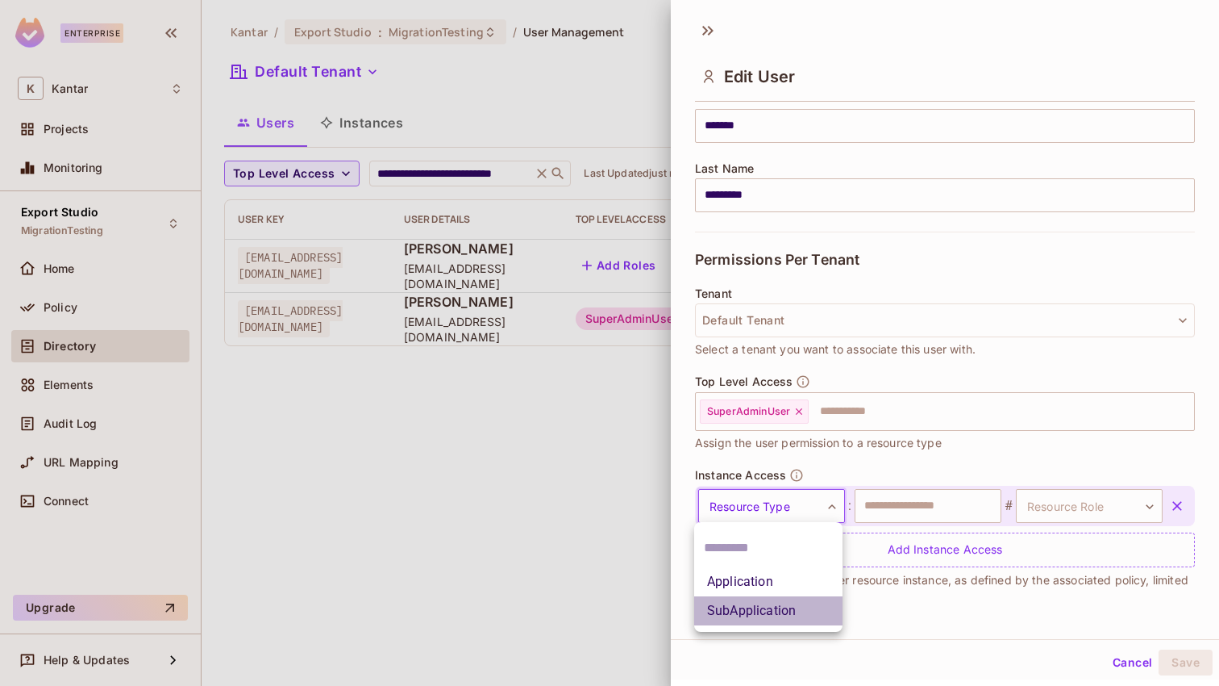
click at [795, 617] on li "SubApplication" at bounding box center [768, 610] width 148 height 29
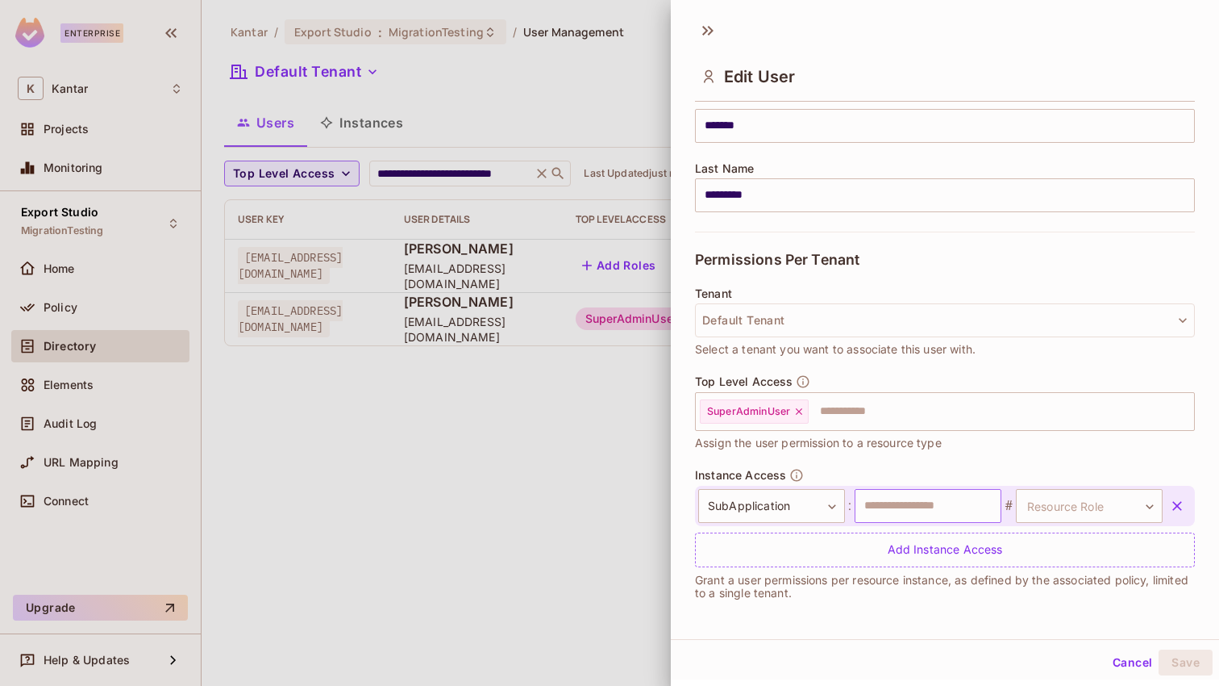
click at [925, 508] on input "text" at bounding box center [928, 506] width 147 height 34
type input "*"
type input "**********"
click at [1050, 502] on body "**********" at bounding box center [609, 343] width 1219 height 686
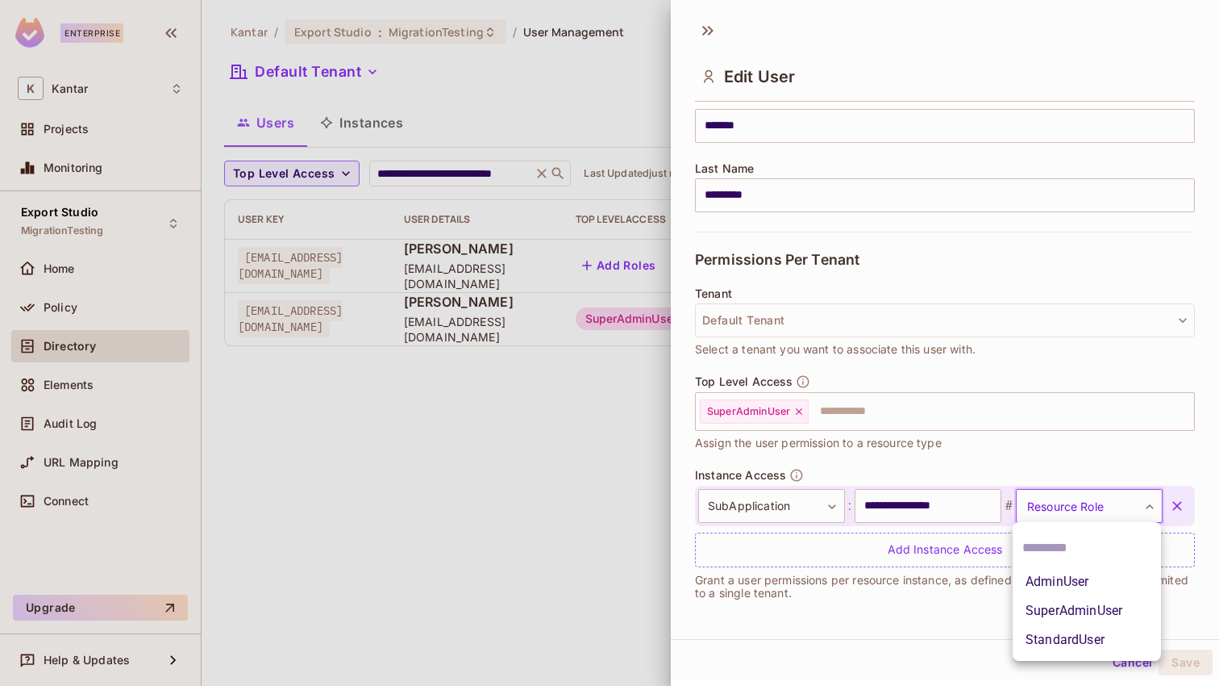
click at [1050, 506] on div at bounding box center [609, 343] width 1219 height 686
click at [1050, 506] on body "**********" at bounding box center [609, 343] width 1219 height 686
click at [1061, 619] on li "SuperAdminUser" at bounding box center [1087, 610] width 148 height 29
click at [1092, 495] on body "**********" at bounding box center [609, 343] width 1219 height 686
click at [487, 336] on div at bounding box center [609, 343] width 1219 height 686
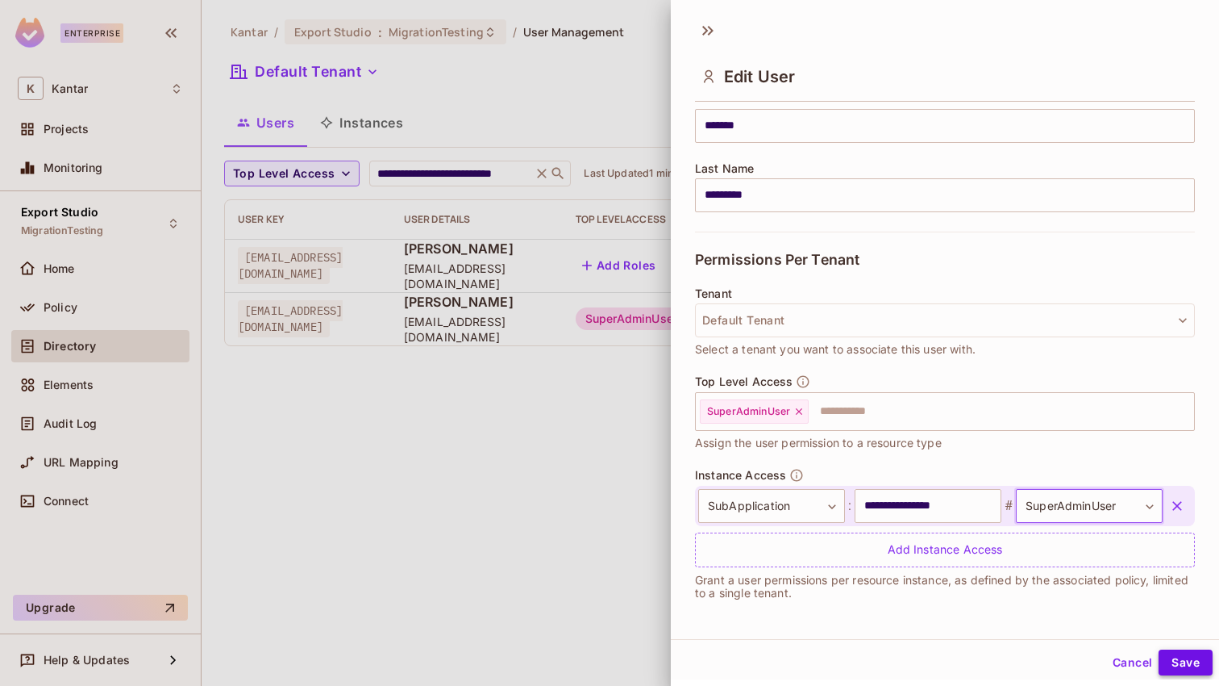
click at [1184, 663] on button "Save" at bounding box center [1186, 662] width 54 height 26
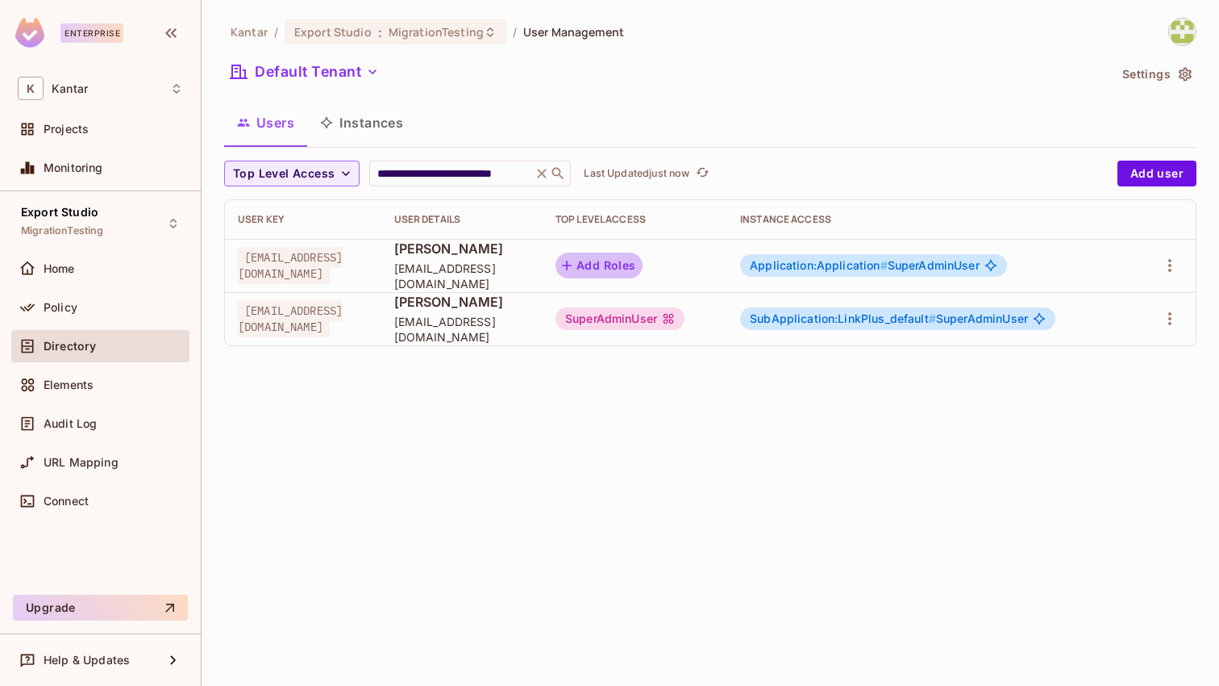
click at [643, 265] on button "Add Roles" at bounding box center [599, 265] width 87 height 26
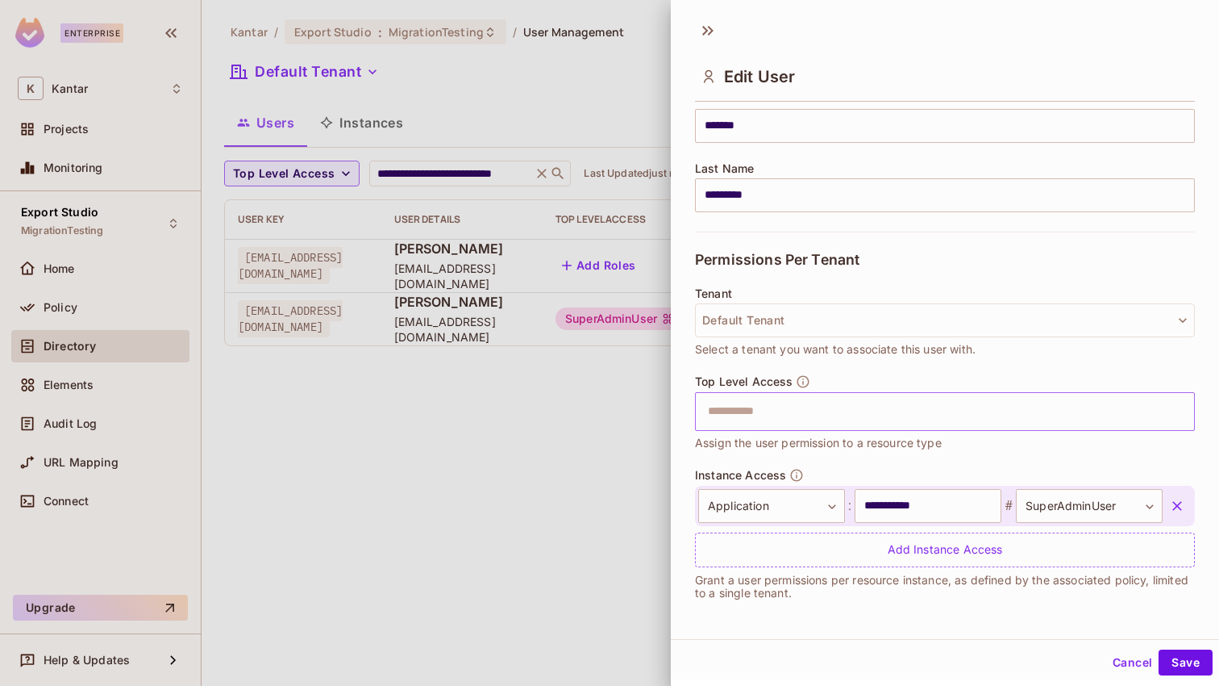
click at [752, 400] on input "text" at bounding box center [930, 411] width 465 height 32
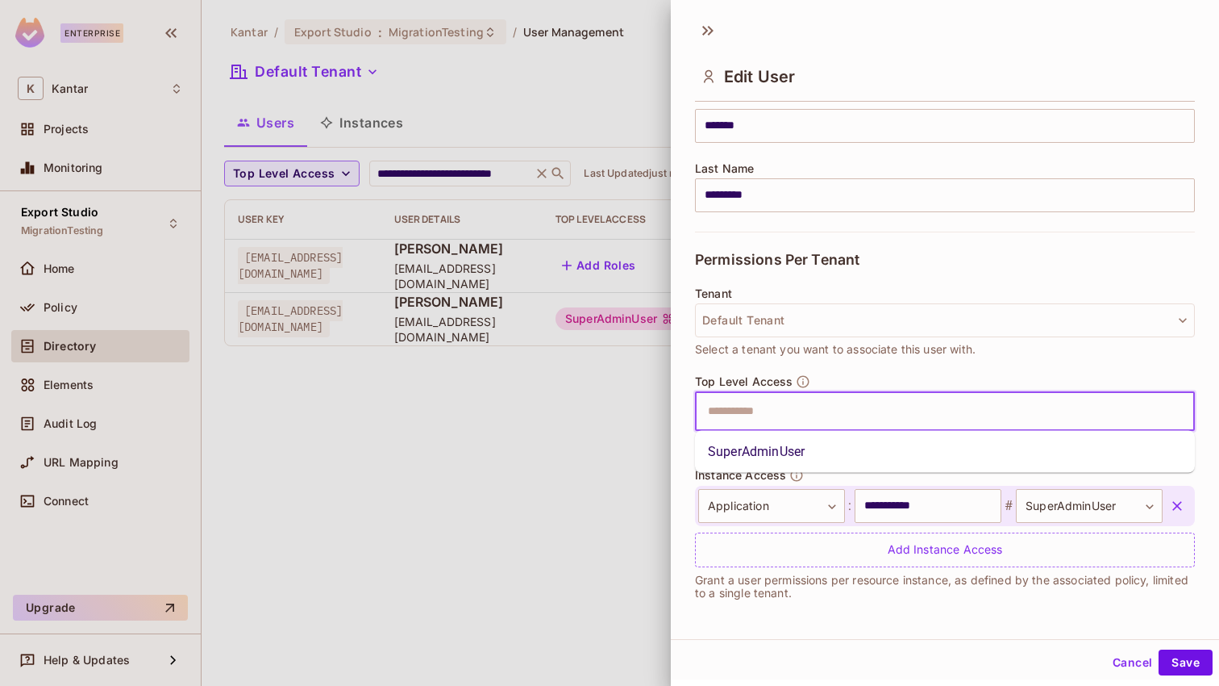
click at [748, 452] on li "SuperAdminUser" at bounding box center [945, 451] width 500 height 29
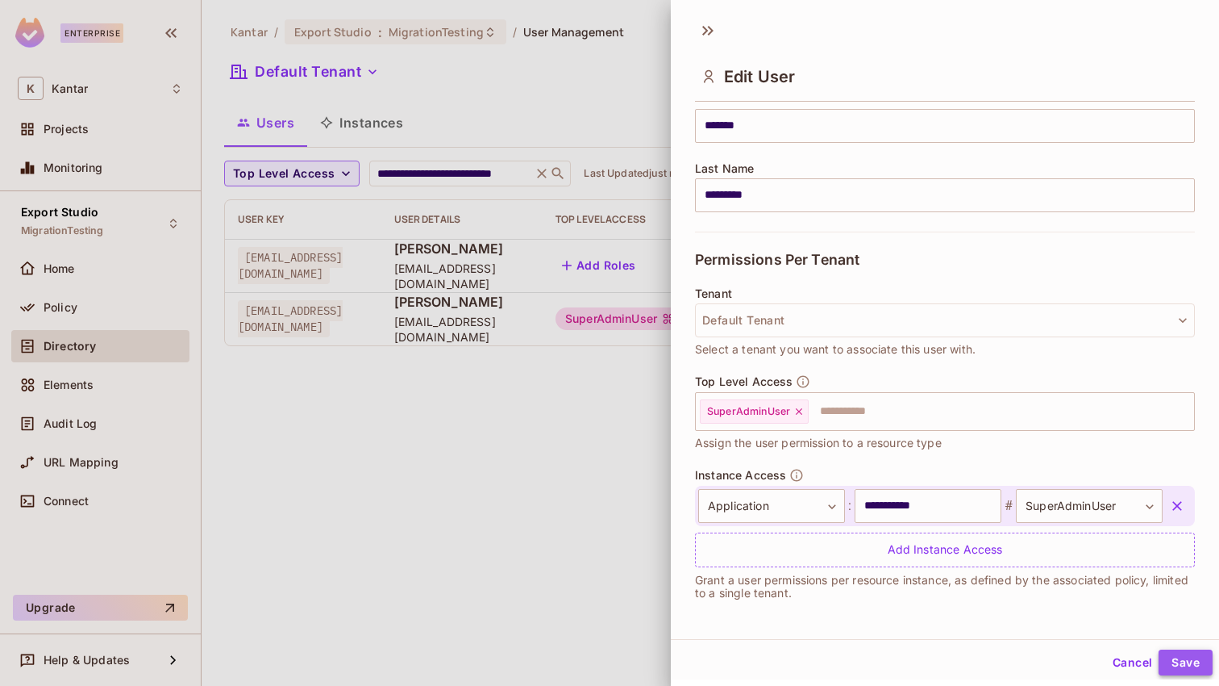
click at [1193, 661] on button "Save" at bounding box center [1186, 662] width 54 height 26
